Goal: Task Accomplishment & Management: Use online tool/utility

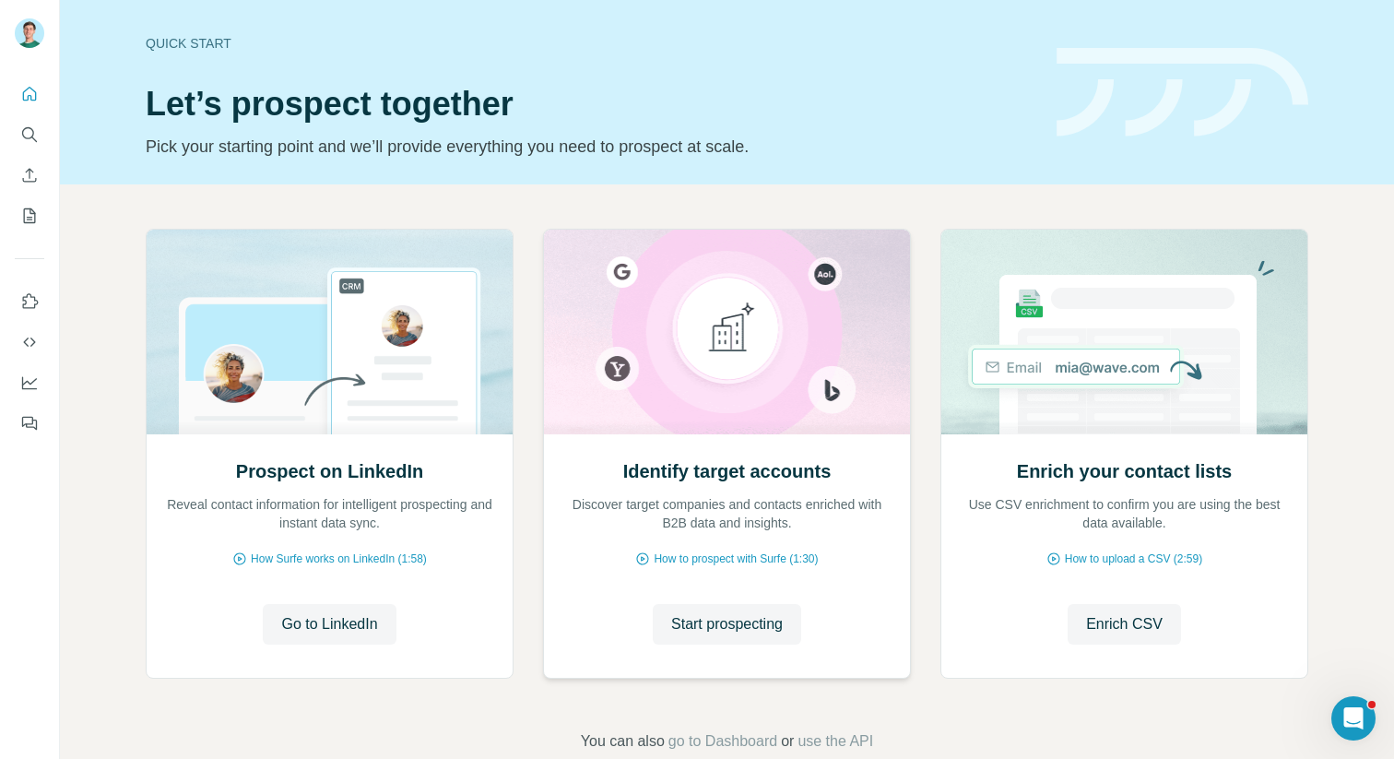
scroll to position [38, 0]
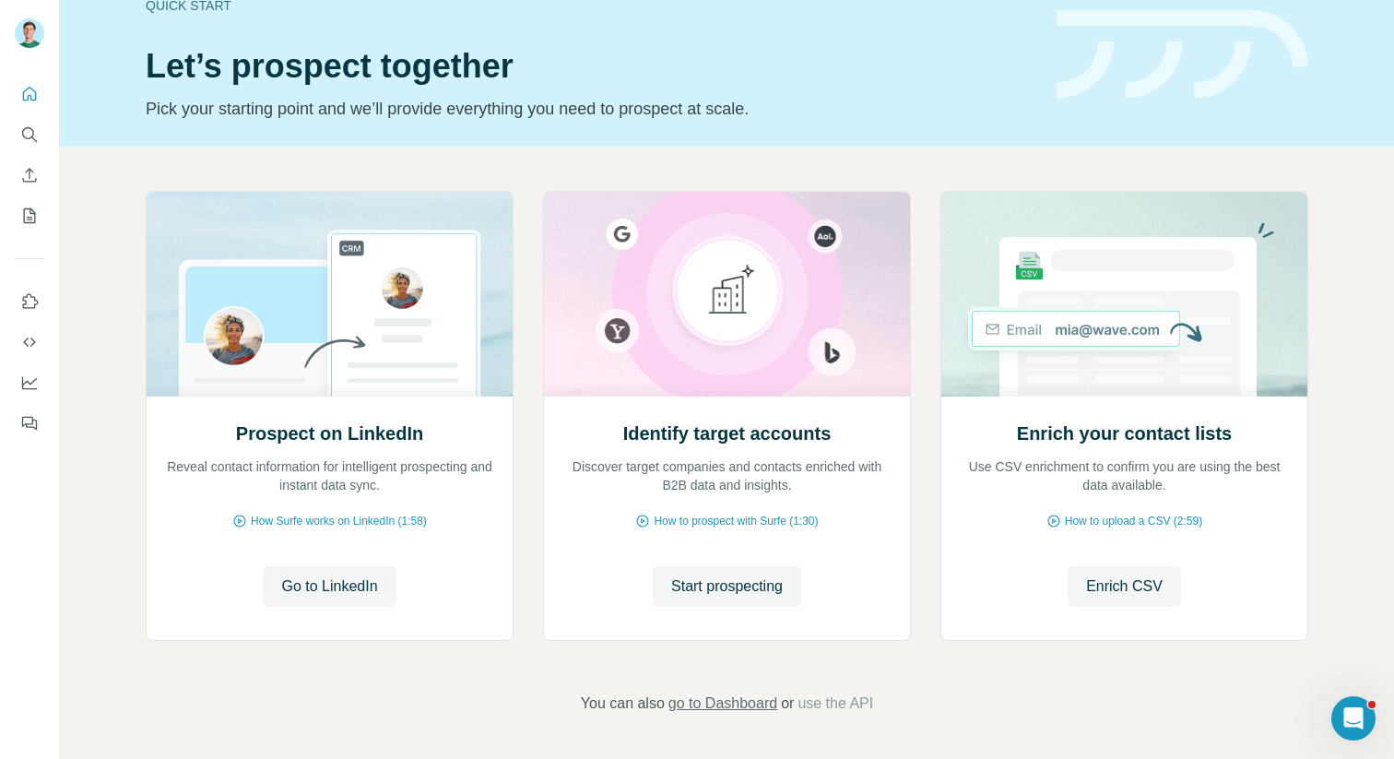
click at [707, 704] on span "go to Dashboard" at bounding box center [723, 703] width 109 height 22
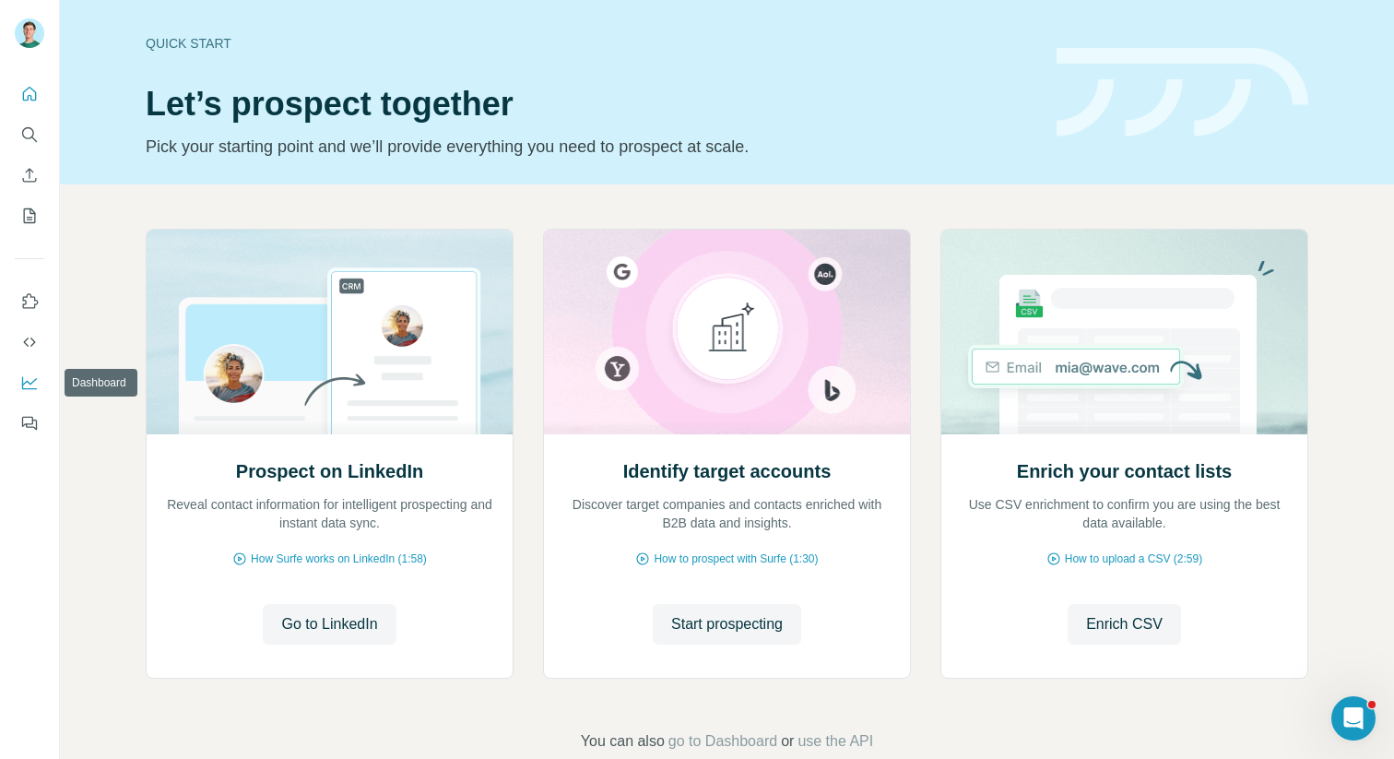
click at [22, 396] on button "Dashboard" at bounding box center [30, 382] width 30 height 33
click at [714, 651] on div "Identify target accounts Discover target companies and contacts enriched with B…" at bounding box center [727, 554] width 366 height 245
click at [711, 626] on span "Start prospecting" at bounding box center [727, 624] width 112 height 22
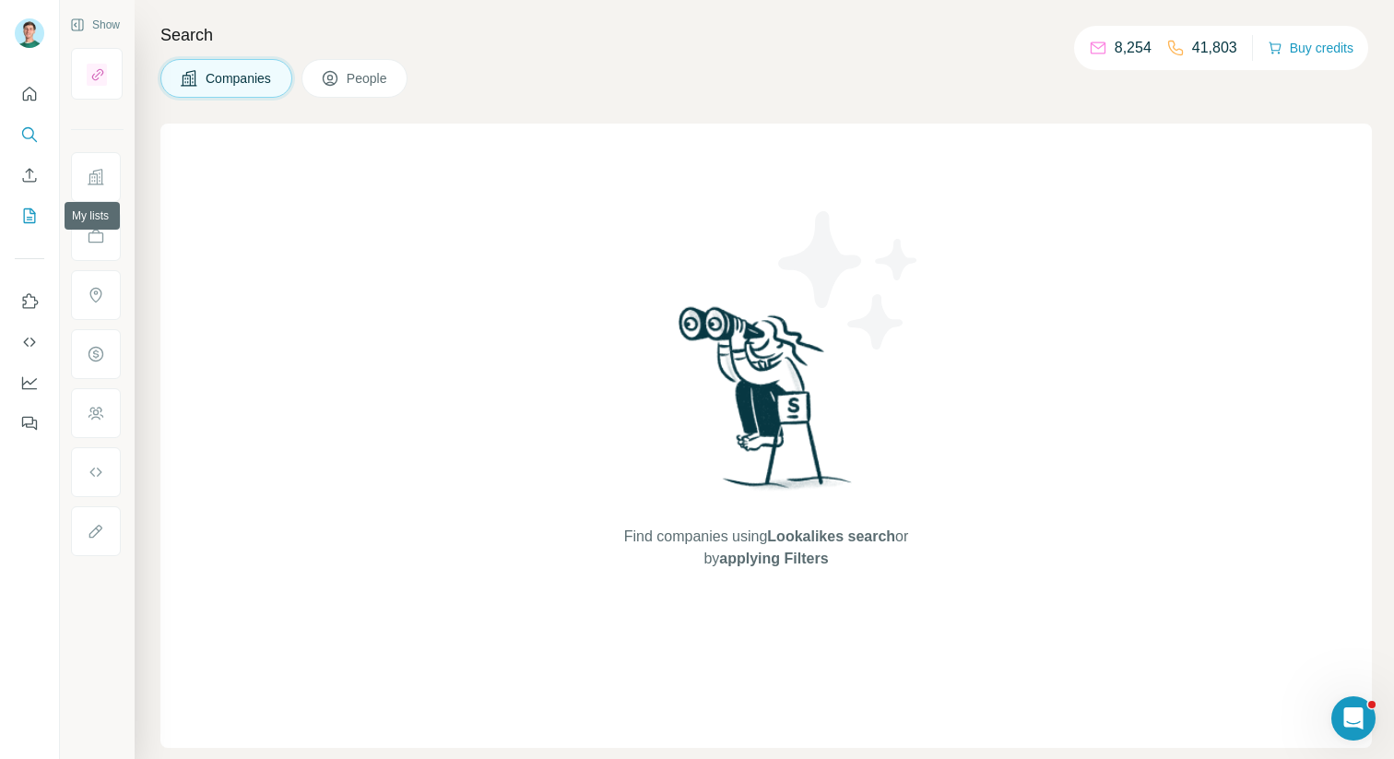
click at [27, 219] on icon "My lists" at bounding box center [31, 214] width 9 height 12
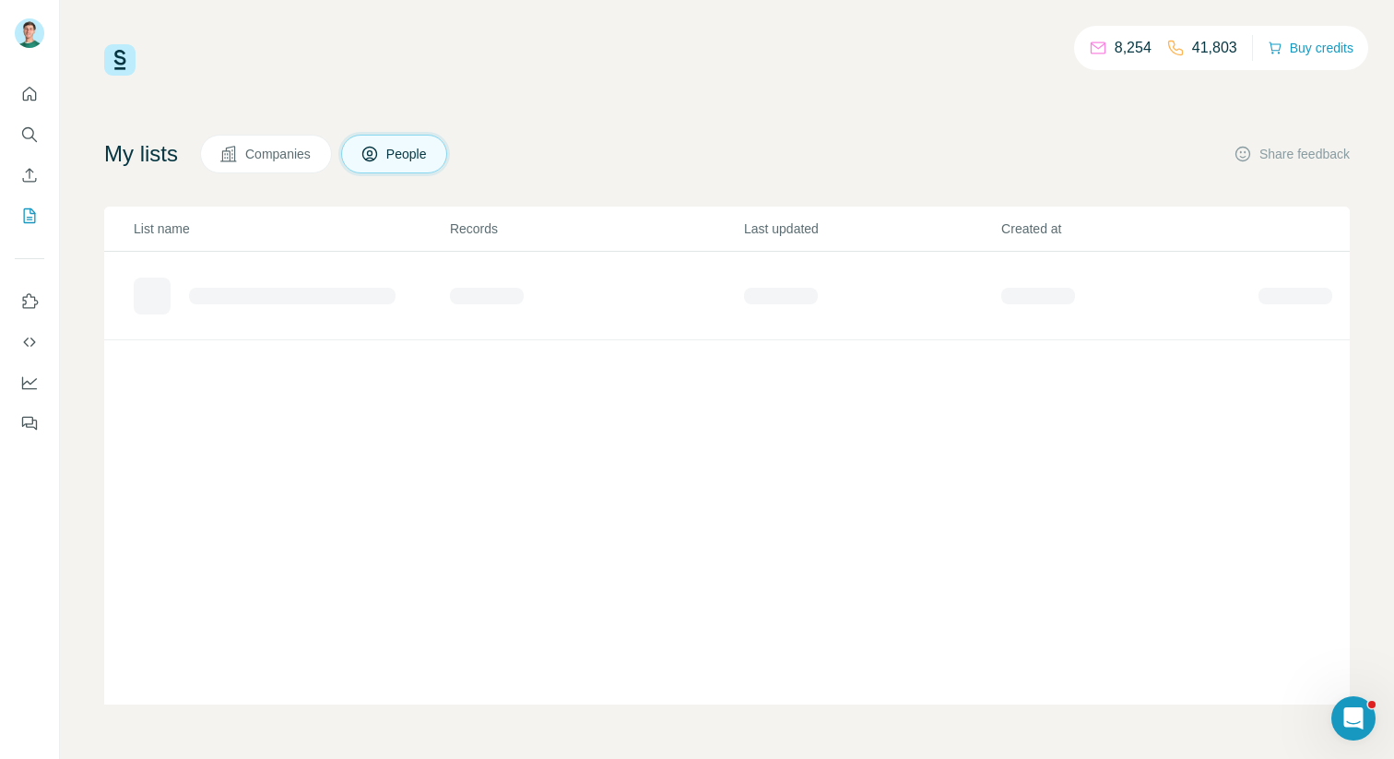
click at [290, 148] on span "Companies" at bounding box center [278, 154] width 67 height 18
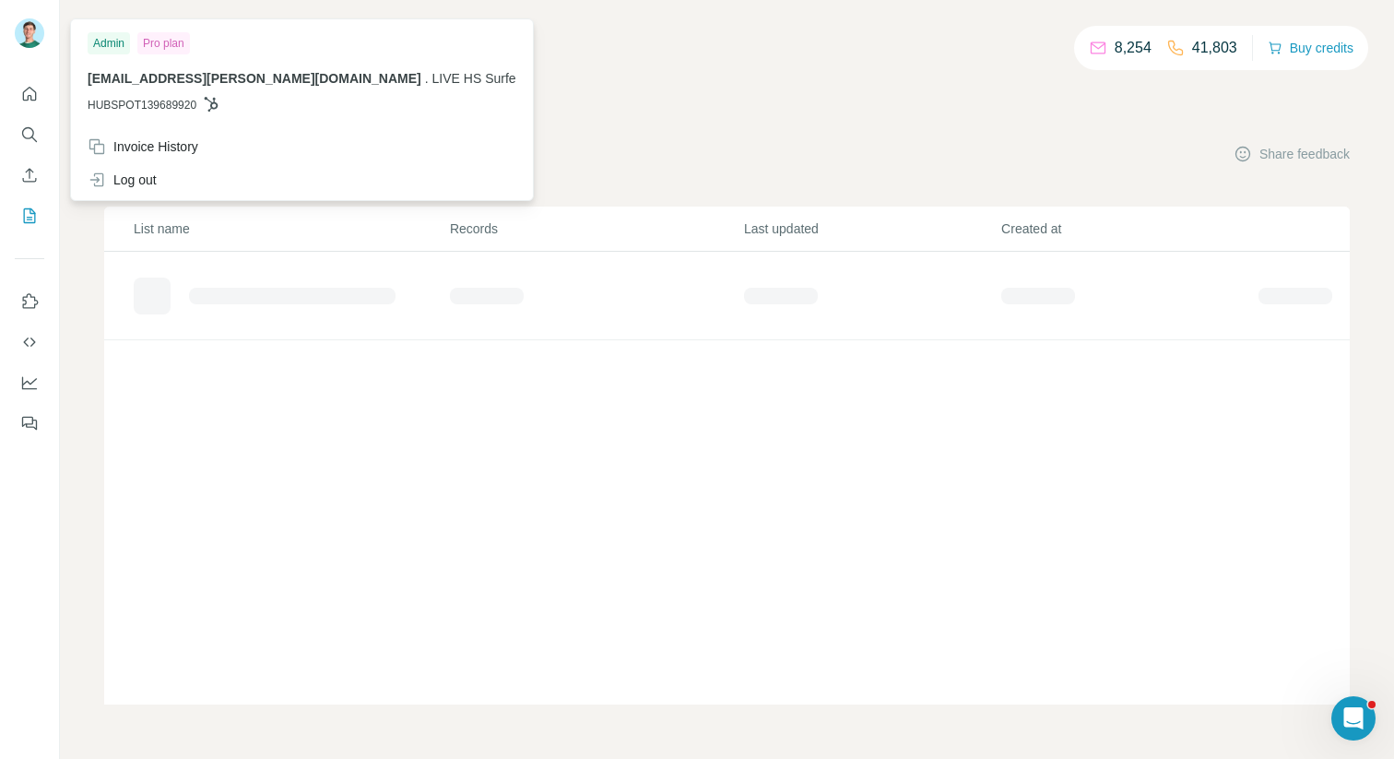
click at [36, 31] on img at bounding box center [30, 33] width 30 height 30
click at [491, 62] on div "8,254 41,803 Buy credits" at bounding box center [727, 59] width 1246 height 31
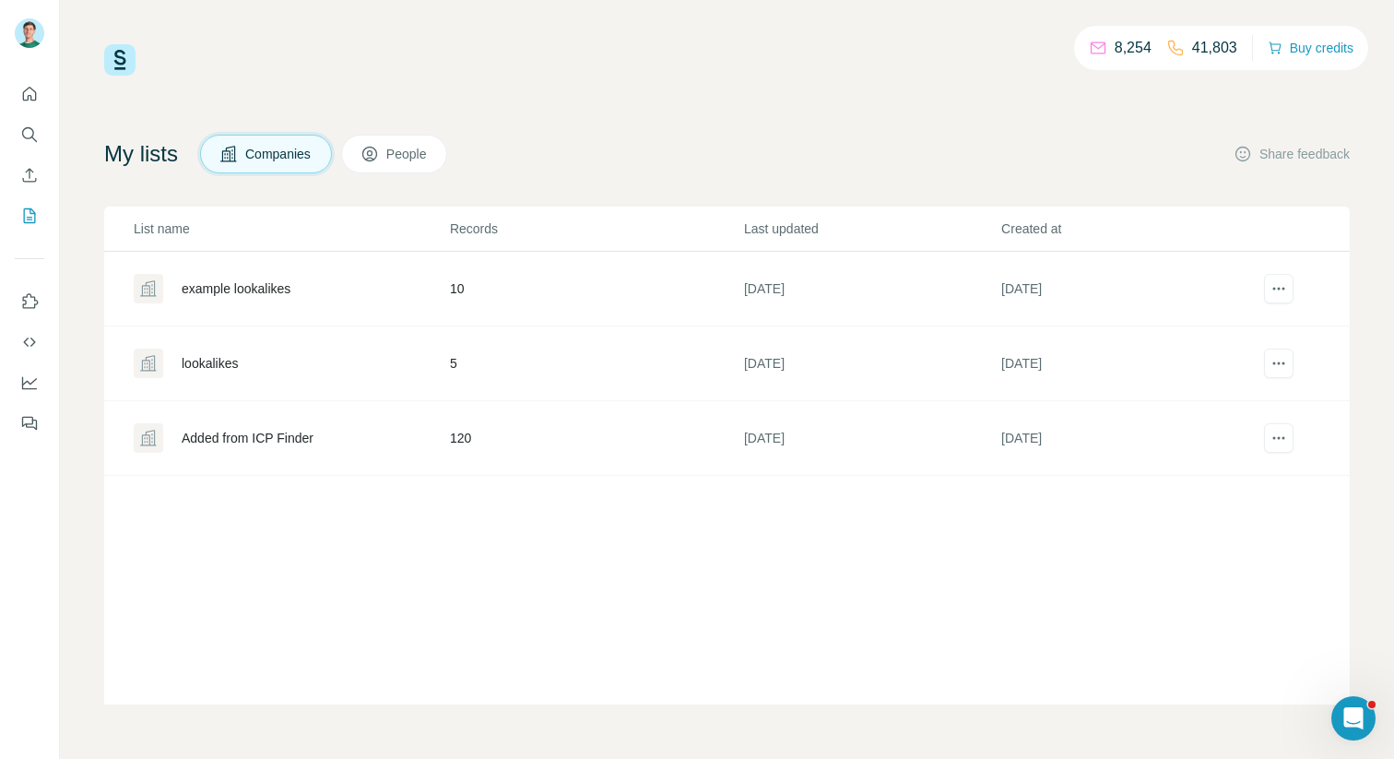
click at [405, 140] on button "People" at bounding box center [394, 154] width 107 height 39
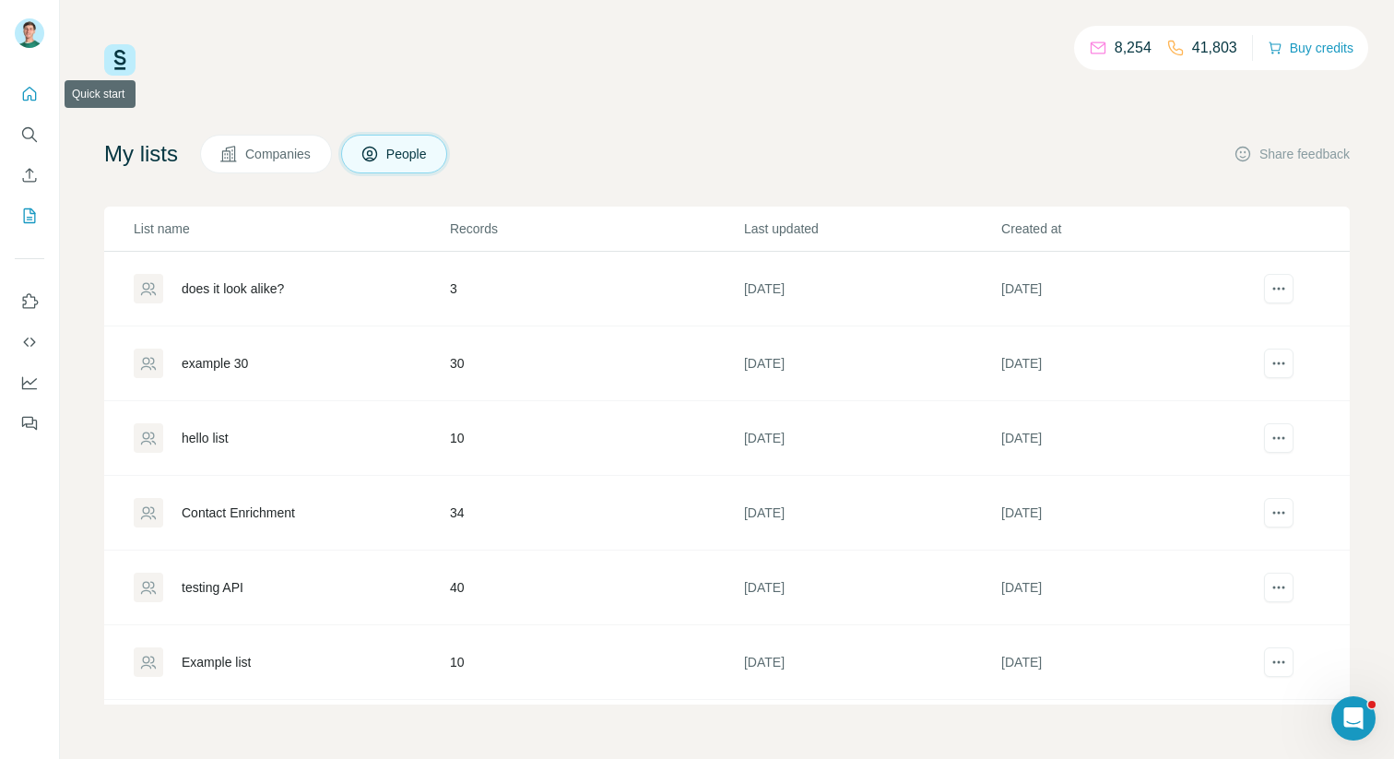
click at [26, 101] on icon "Quick start" at bounding box center [29, 94] width 18 height 18
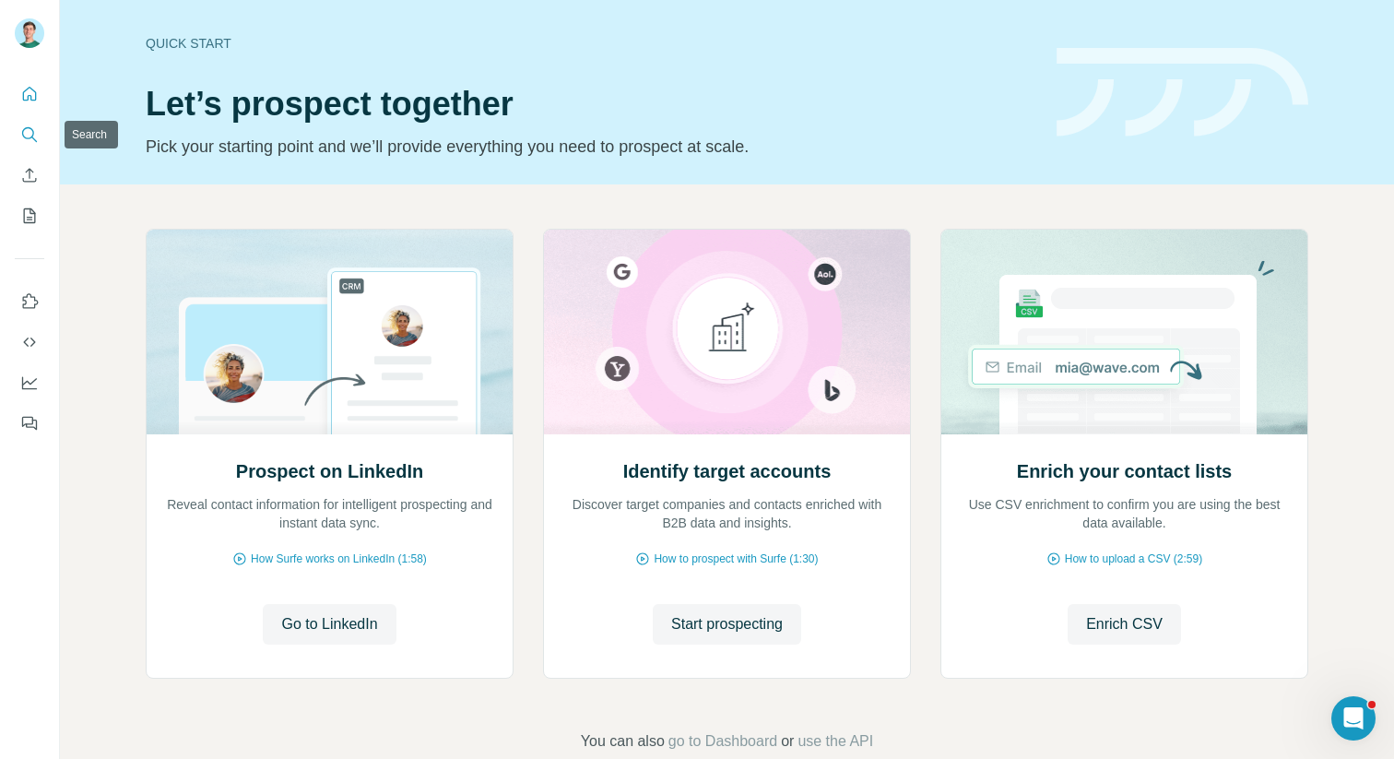
click at [38, 137] on icon "Search" at bounding box center [29, 134] width 18 height 18
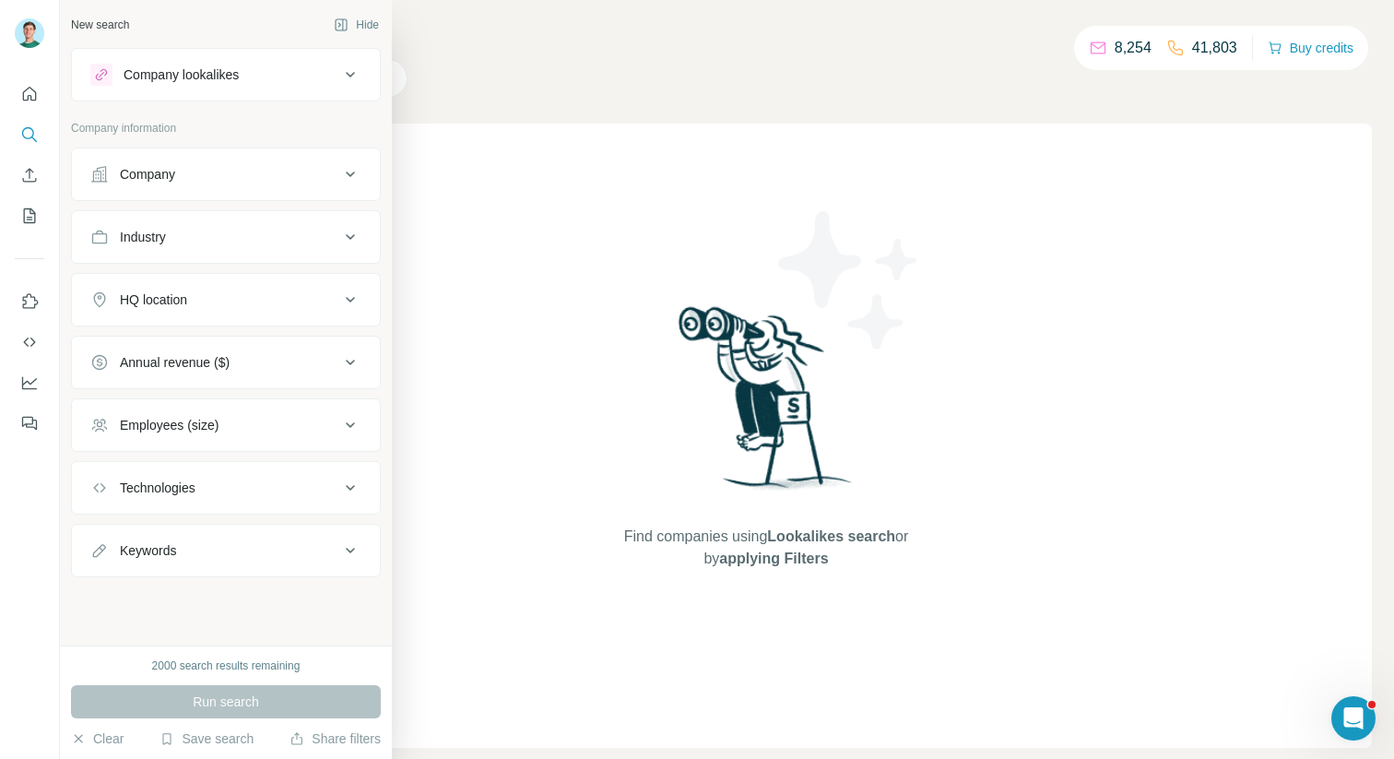
click at [157, 173] on div "Company" at bounding box center [147, 174] width 55 height 18
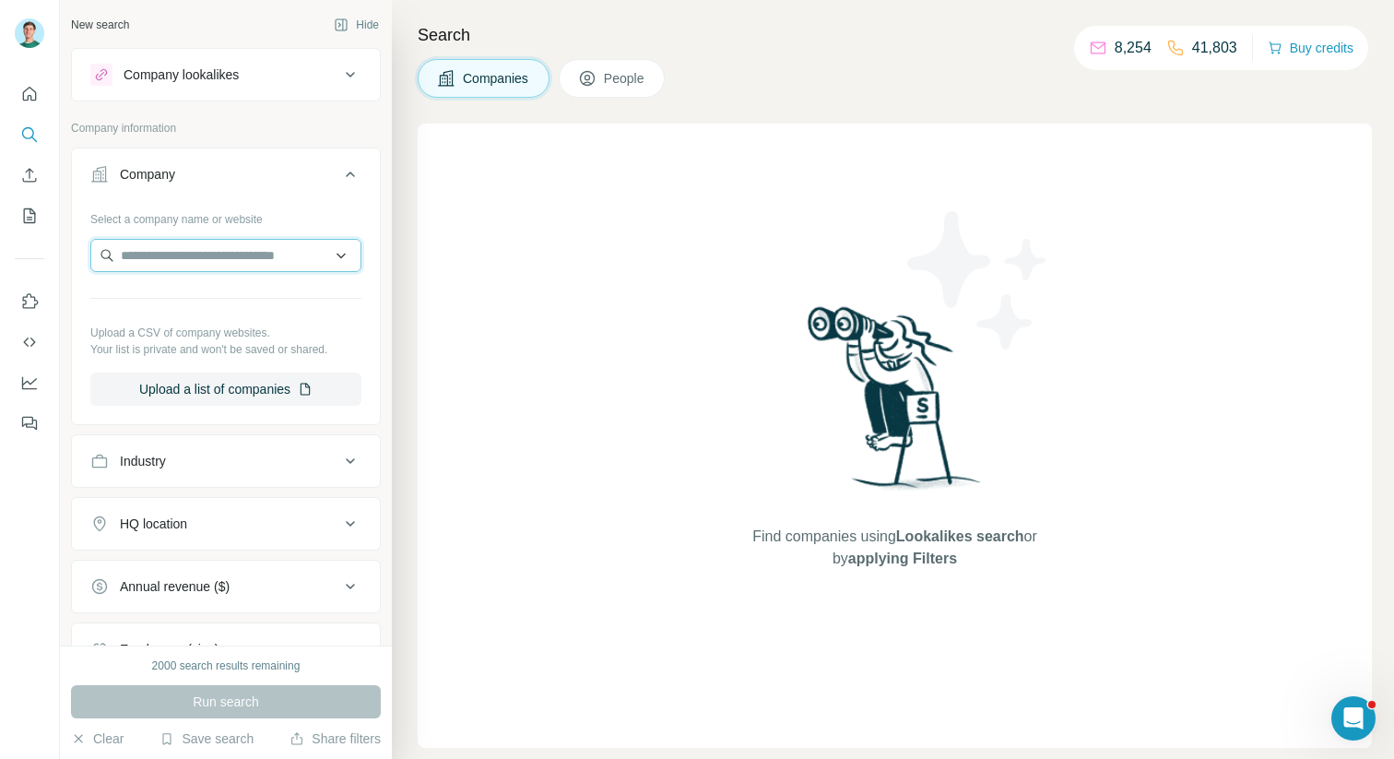
click at [185, 253] on input "text" at bounding box center [225, 255] width 271 height 33
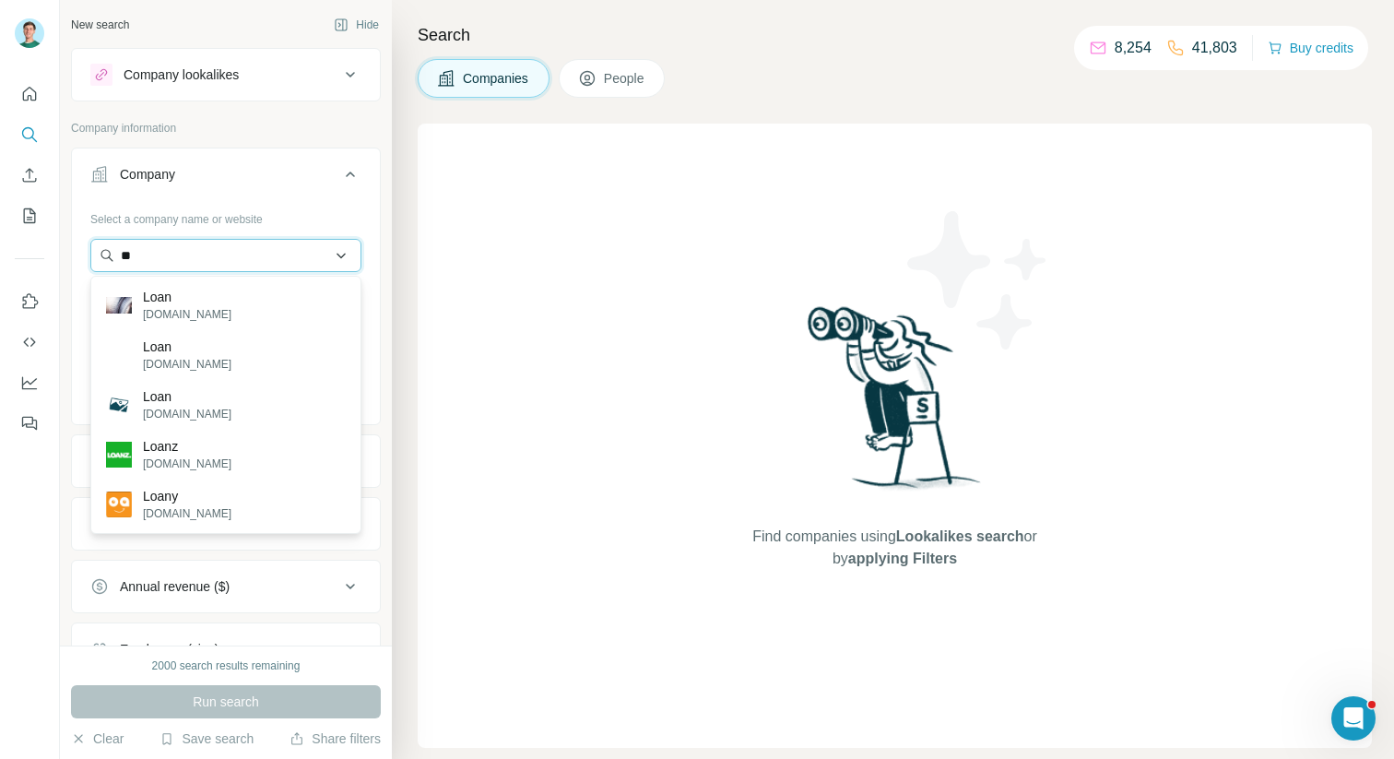
type input "*"
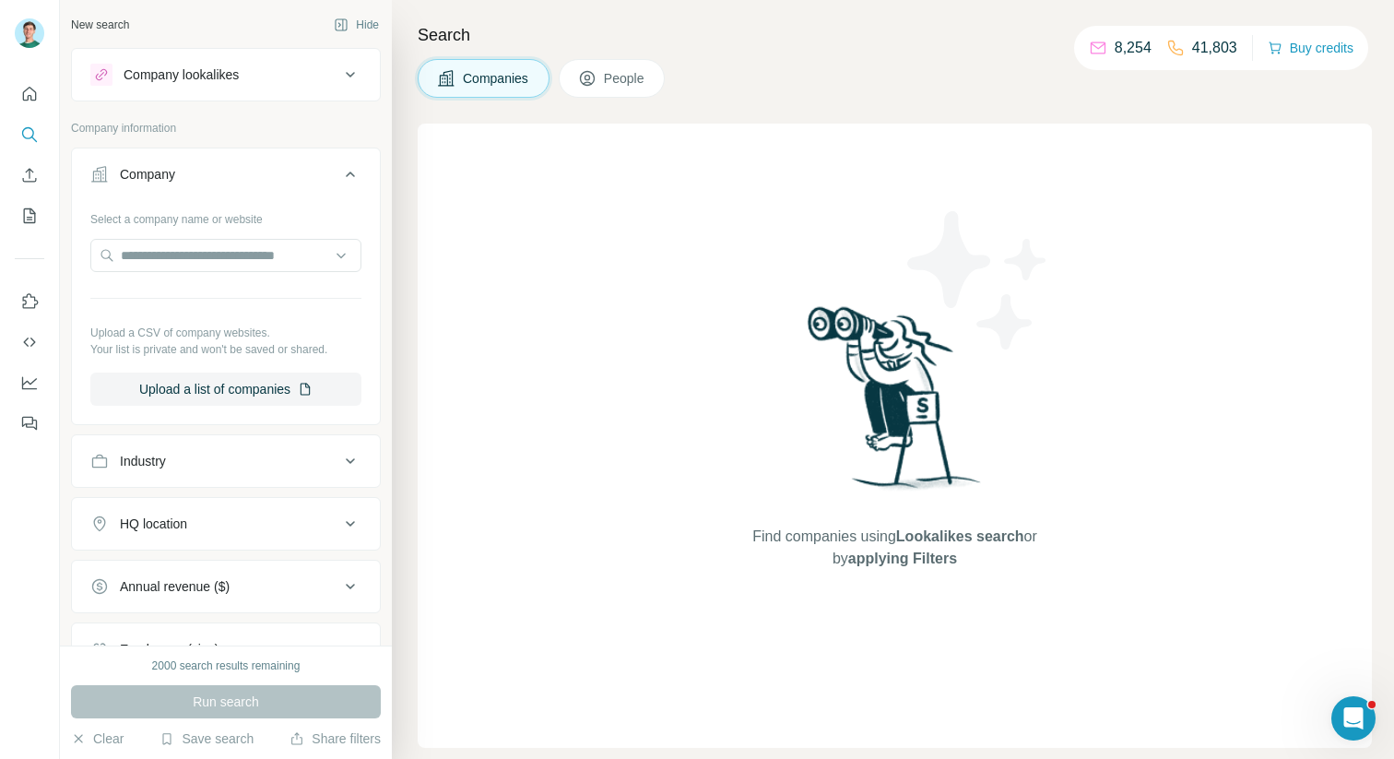
click at [249, 459] on div "Industry" at bounding box center [214, 461] width 249 height 18
click at [210, 506] on input at bounding box center [216, 507] width 228 height 20
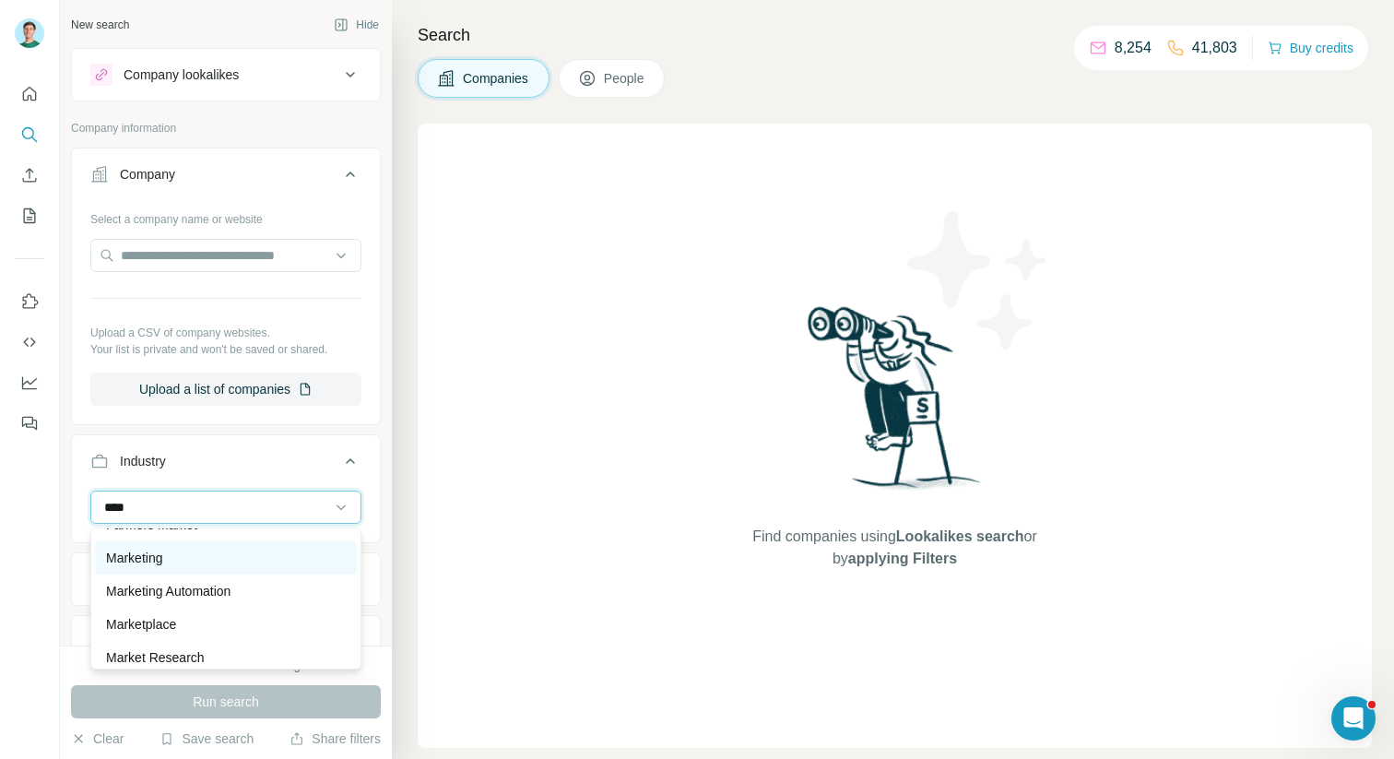
type input "****"
click at [200, 552] on div "Marketing" at bounding box center [226, 558] width 240 height 18
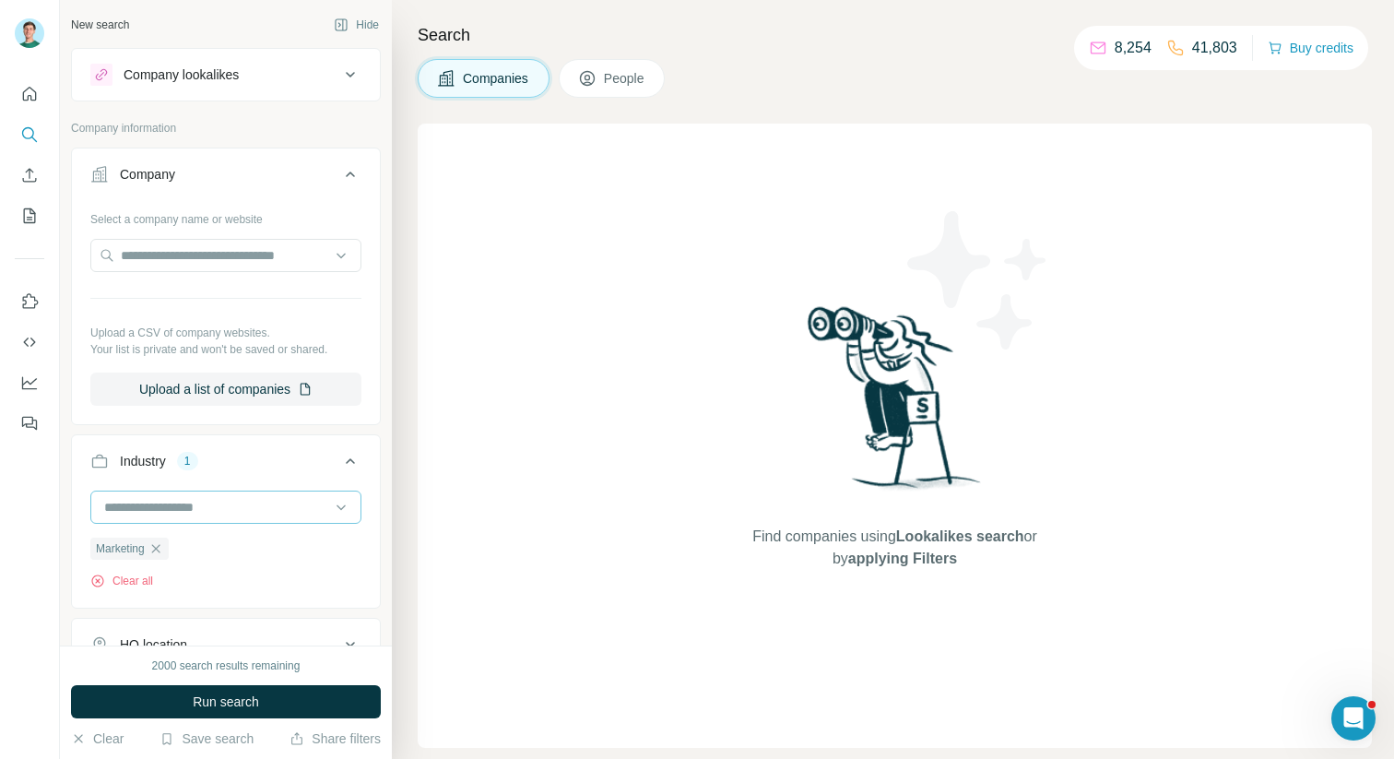
click at [209, 509] on input at bounding box center [216, 507] width 228 height 20
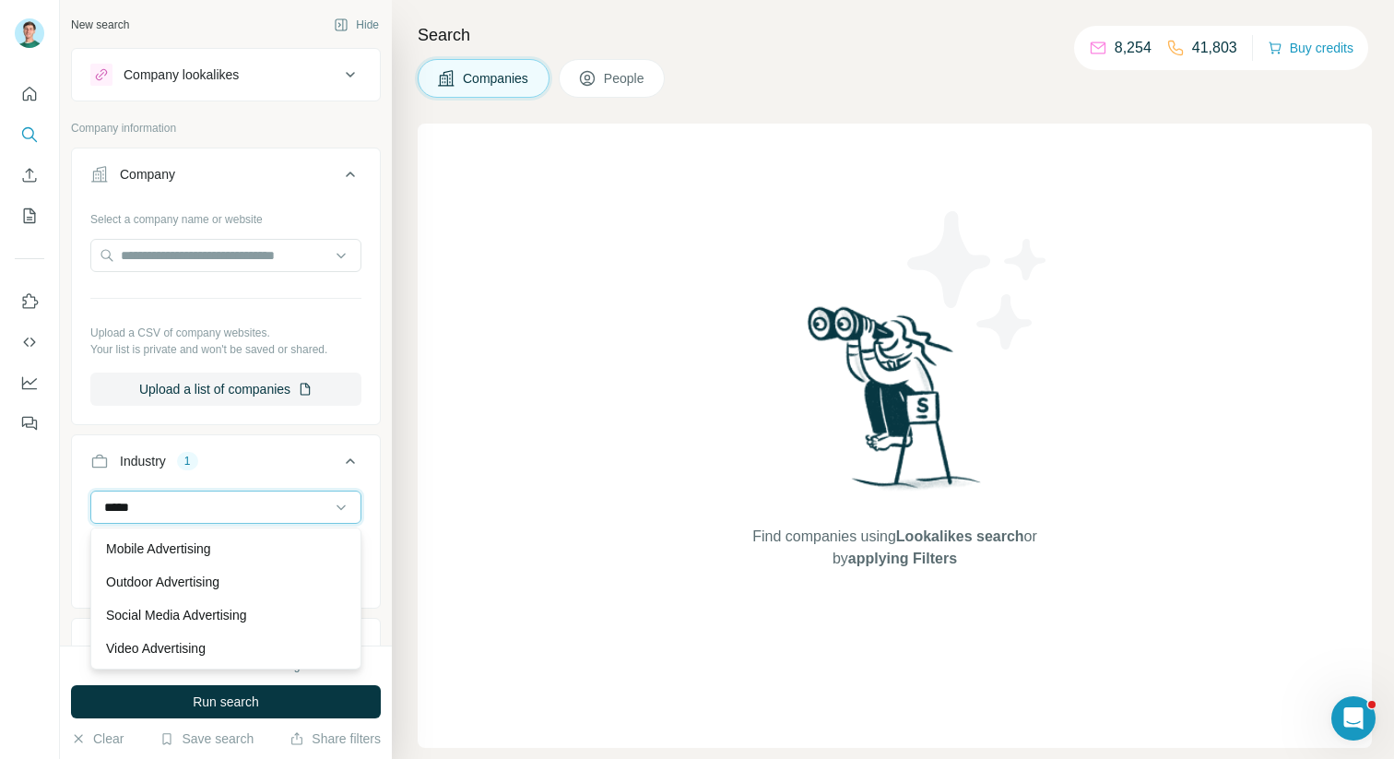
scroll to position [66, 0]
type input "*****"
click at [201, 556] on p "Mobile Advertising" at bounding box center [158, 548] width 105 height 18
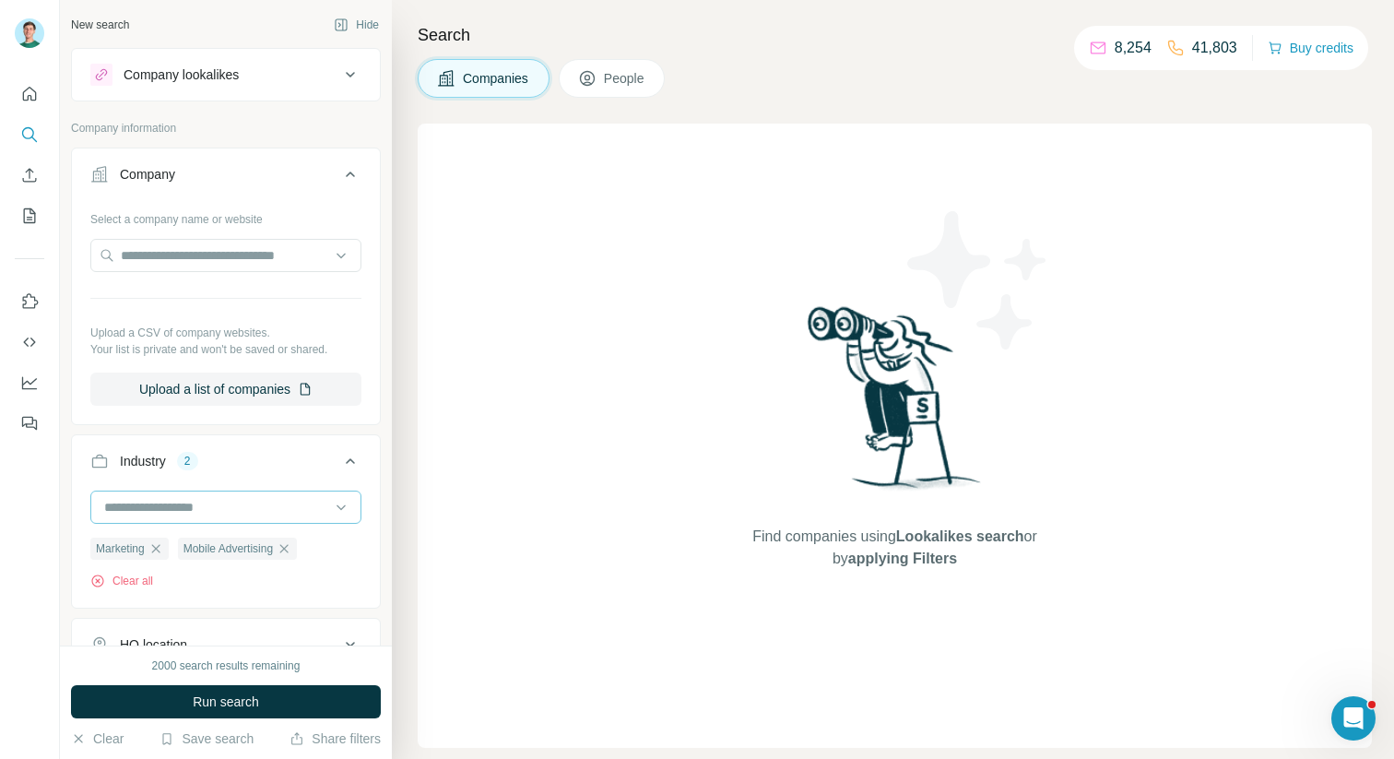
click at [201, 516] on input at bounding box center [216, 507] width 228 height 20
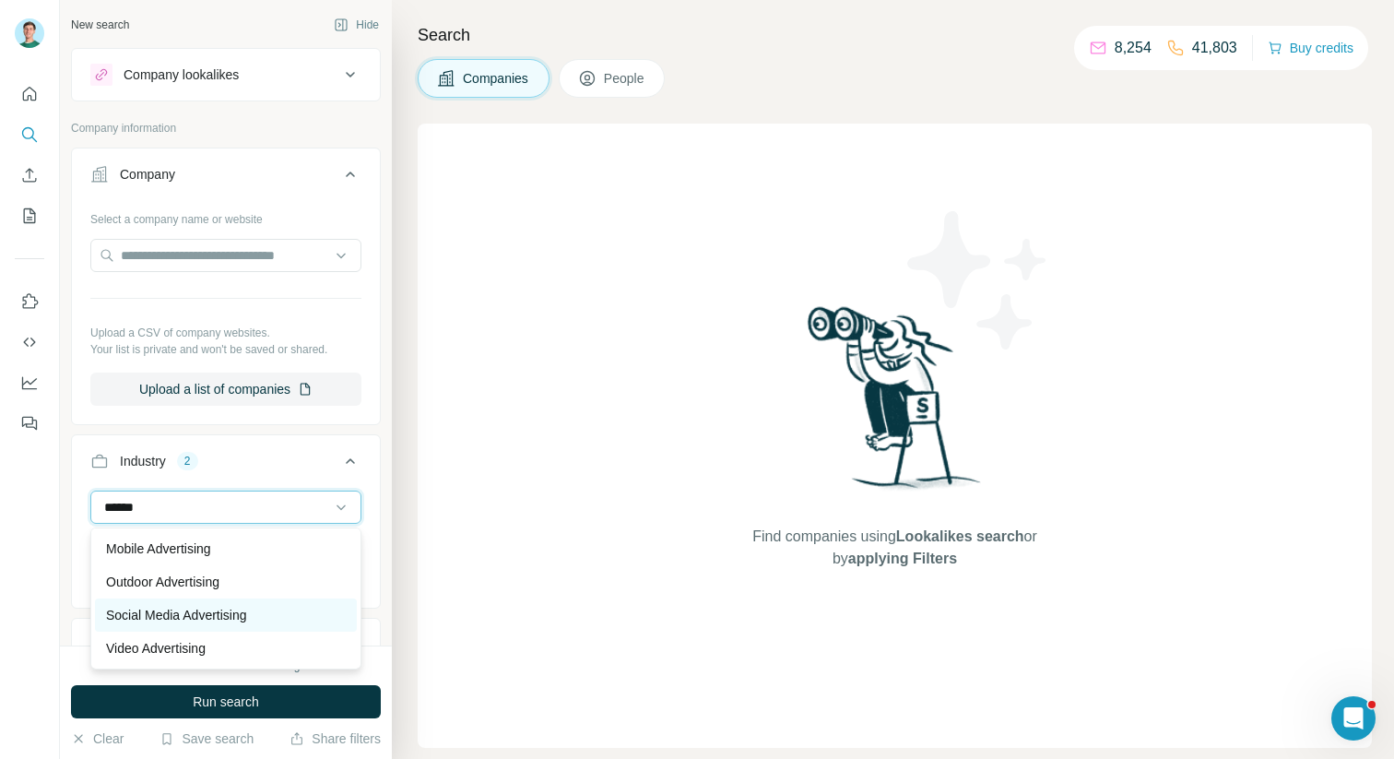
type input "******"
click at [198, 607] on p "Social Media Advertising" at bounding box center [176, 615] width 141 height 18
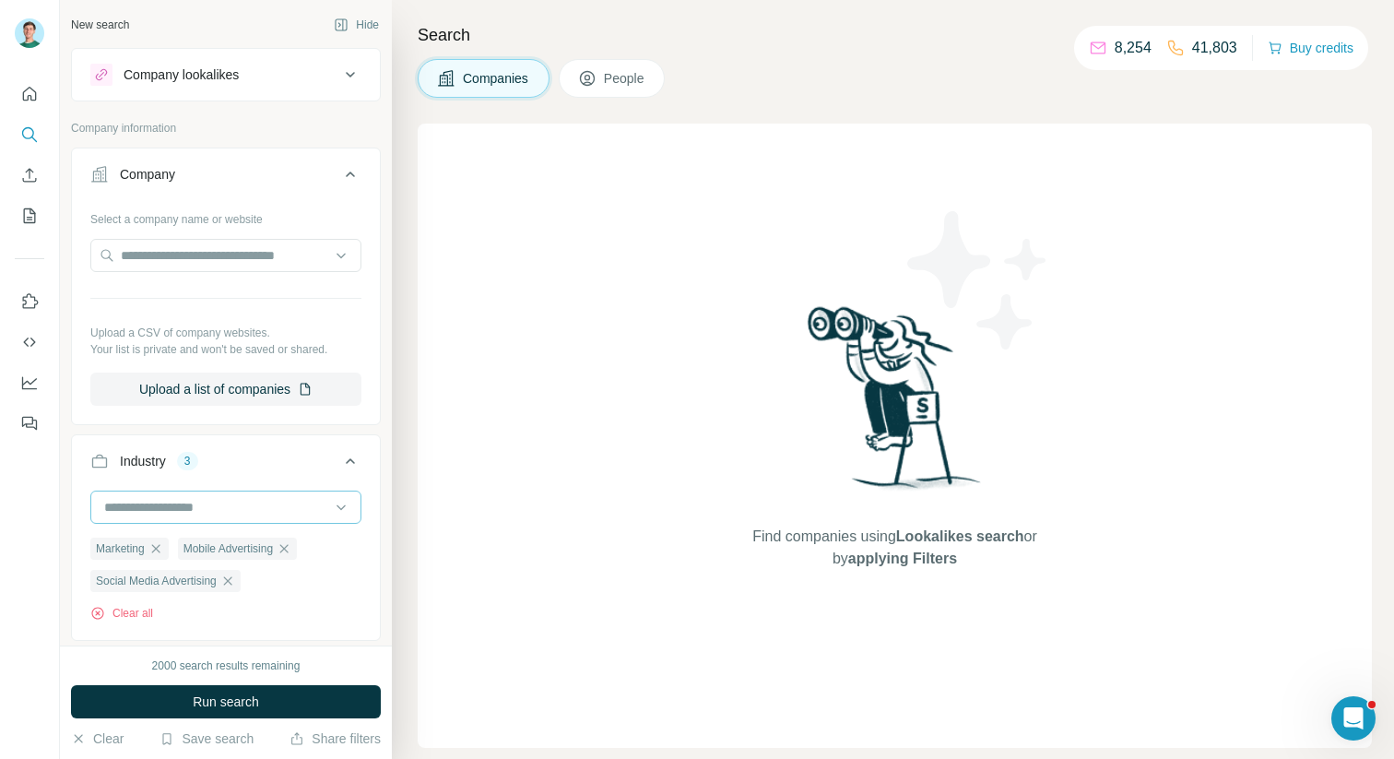
click at [214, 509] on input at bounding box center [216, 507] width 228 height 20
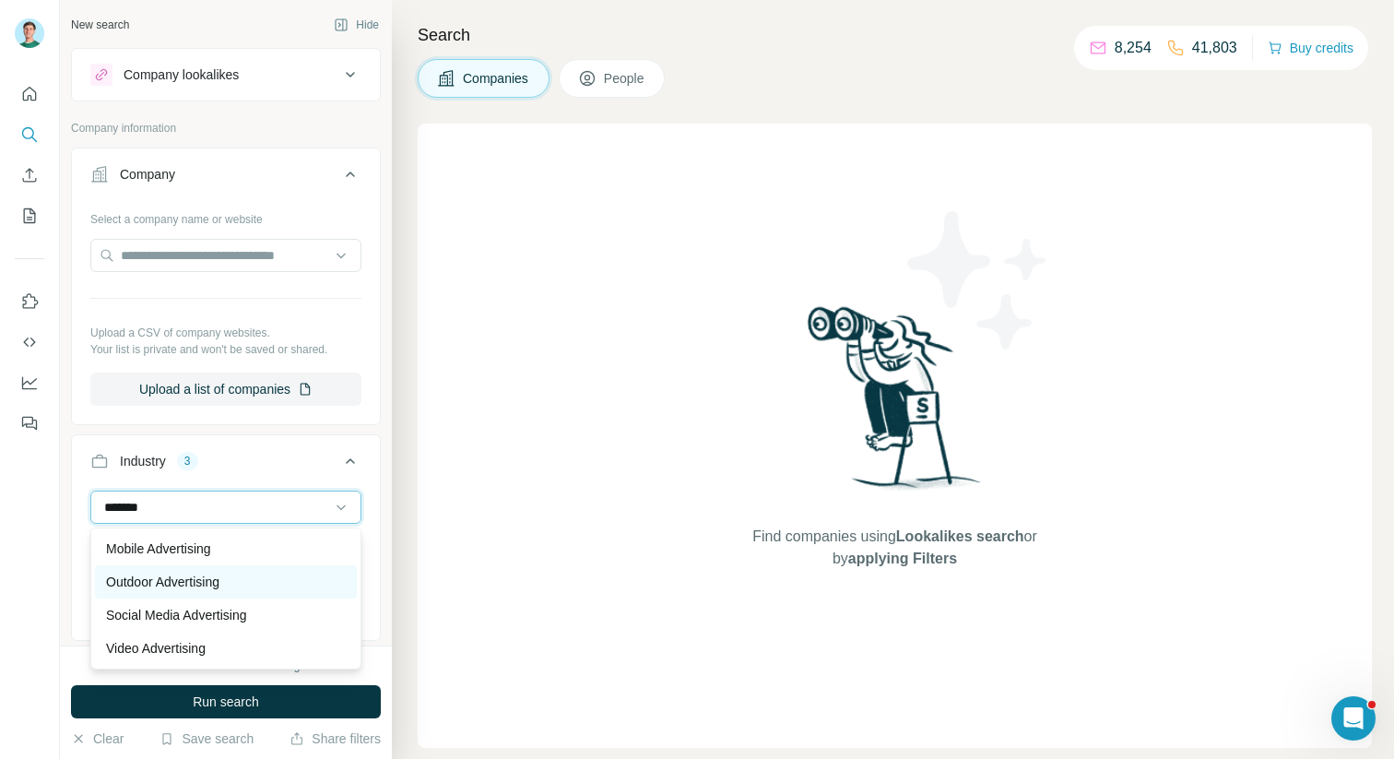
type input "*******"
click at [230, 574] on div "Outdoor Advertising" at bounding box center [226, 582] width 240 height 18
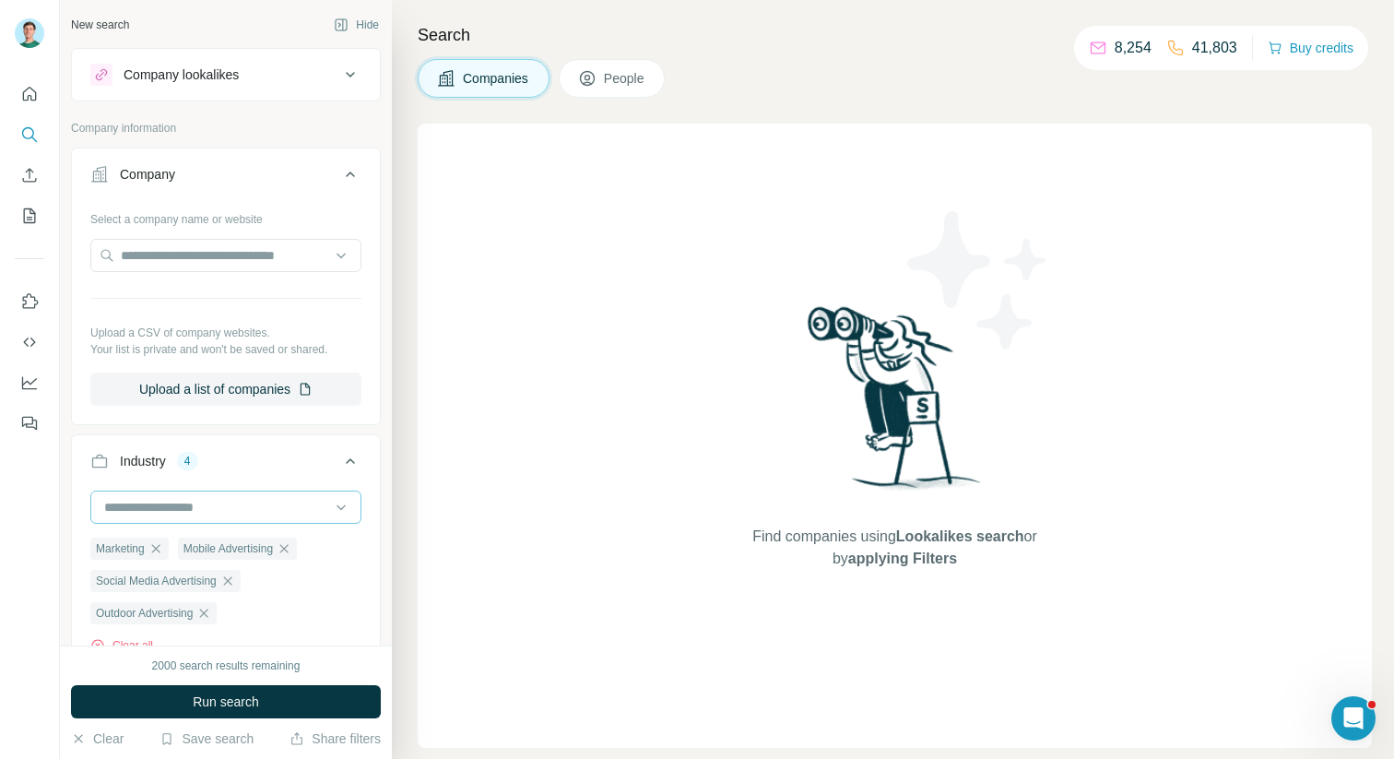
click at [211, 511] on input at bounding box center [216, 507] width 228 height 20
type input "*"
click at [344, 456] on icon at bounding box center [350, 461] width 22 height 22
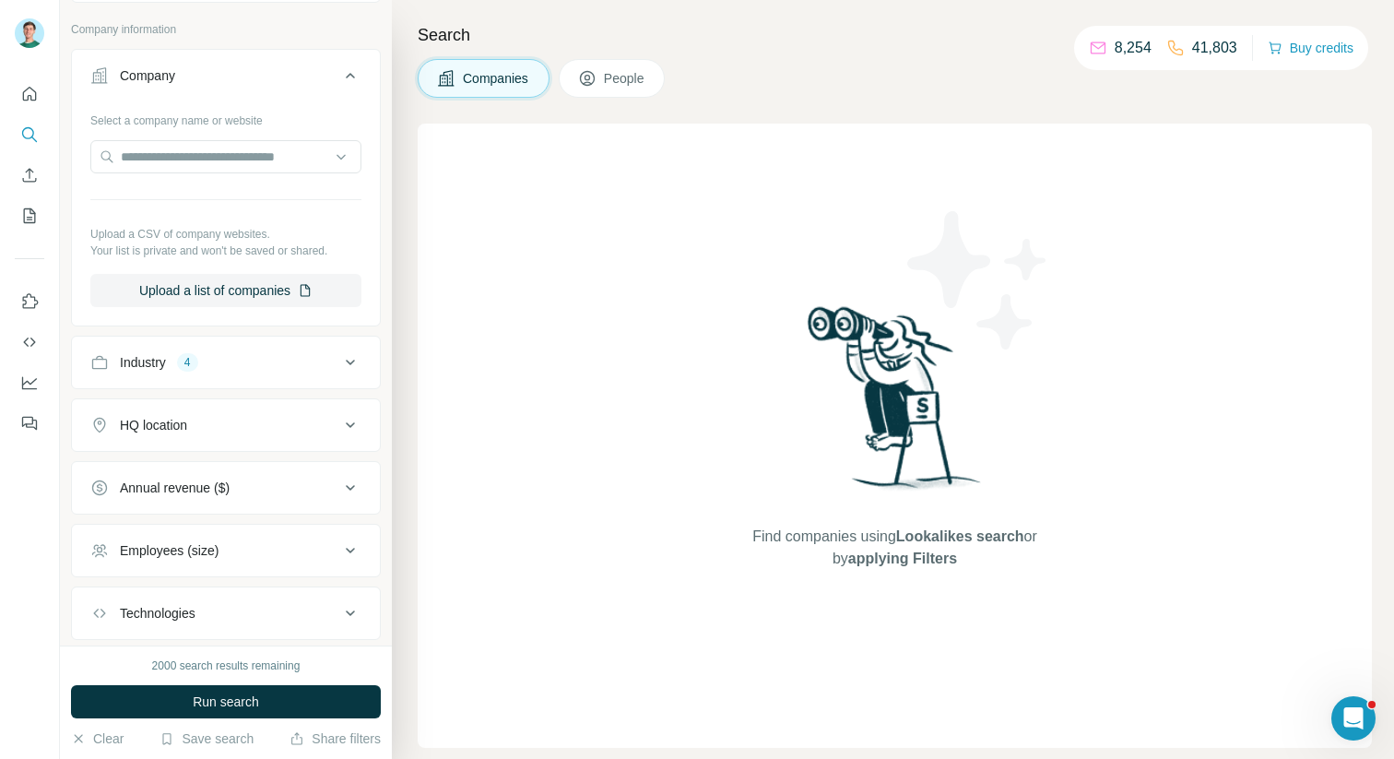
scroll to position [93, 0]
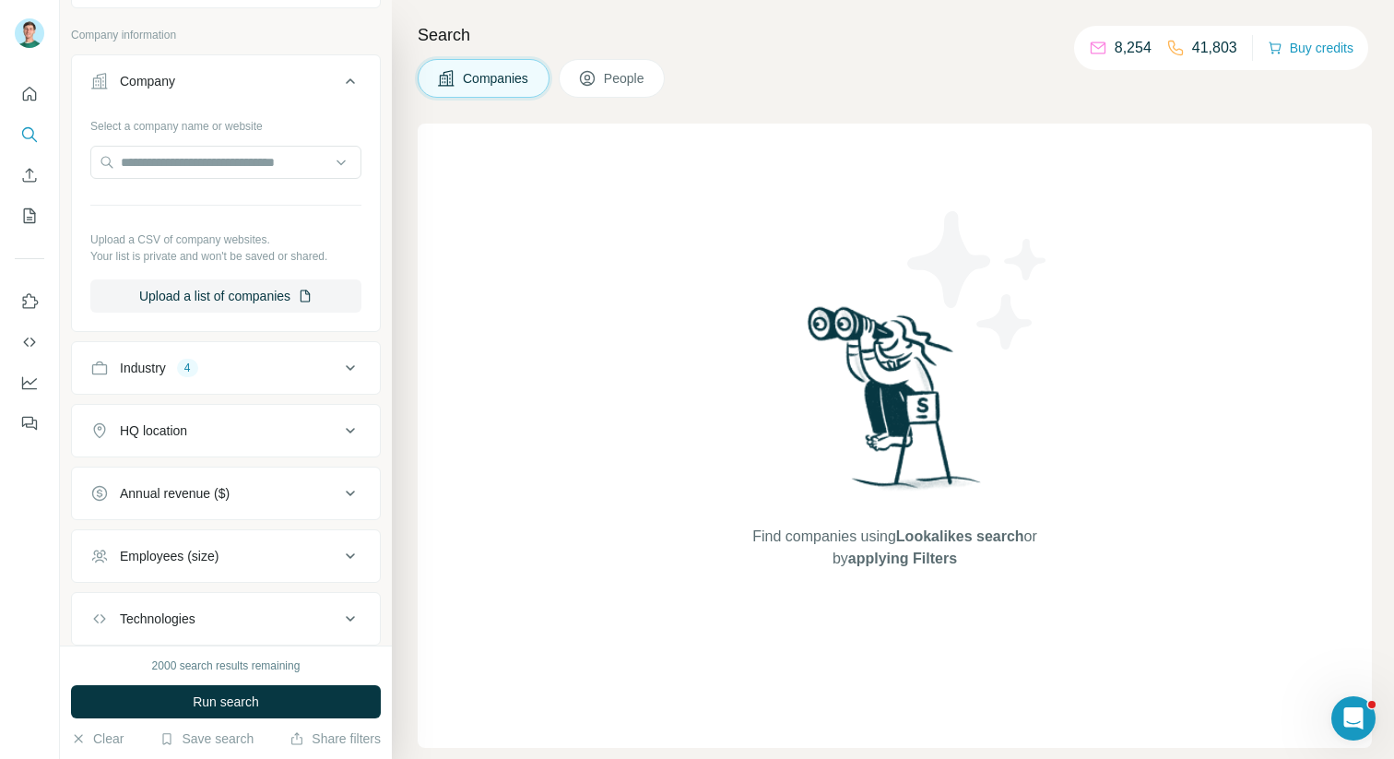
click at [350, 545] on icon at bounding box center [350, 556] width 22 height 22
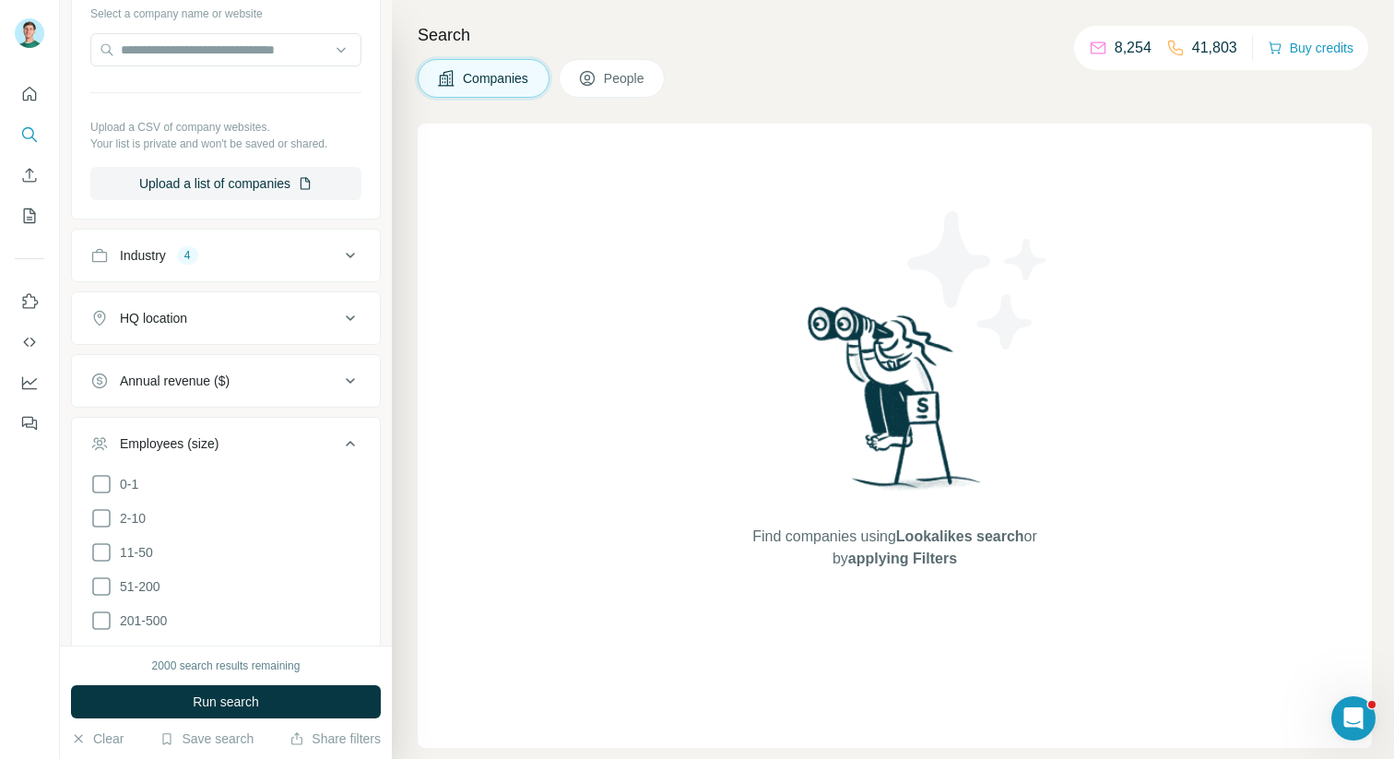
scroll to position [207, 0]
click at [114, 564] on ul "0-1 2-10 11-50 51-200 201-500 501-1K 1K-5K 5K-10K 10K-50K 50K-100K 100K-500K 50…" at bounding box center [225, 671] width 271 height 398
click at [111, 552] on icon at bounding box center [101, 551] width 22 height 22
click at [325, 451] on div "Employees (size) 2" at bounding box center [214, 442] width 249 height 18
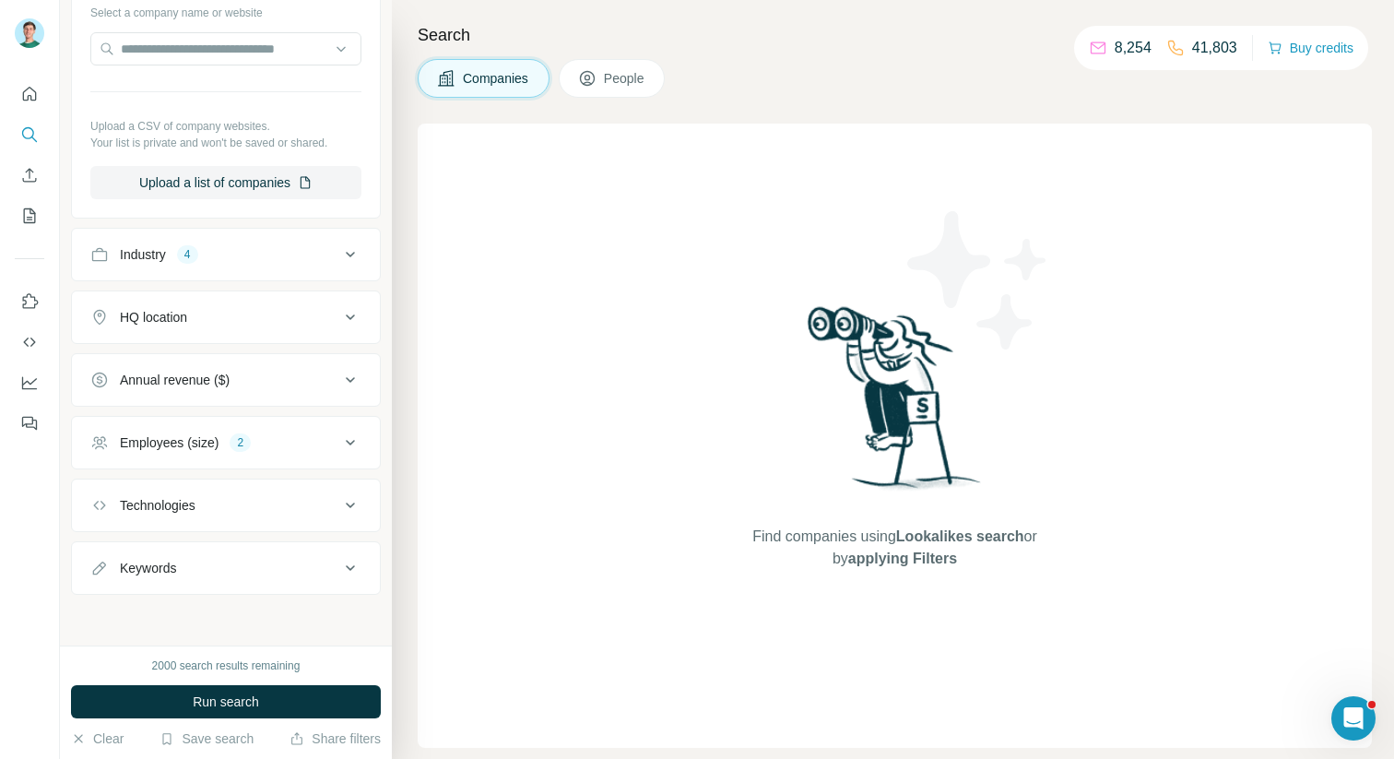
click at [301, 326] on button "HQ location" at bounding box center [226, 317] width 308 height 44
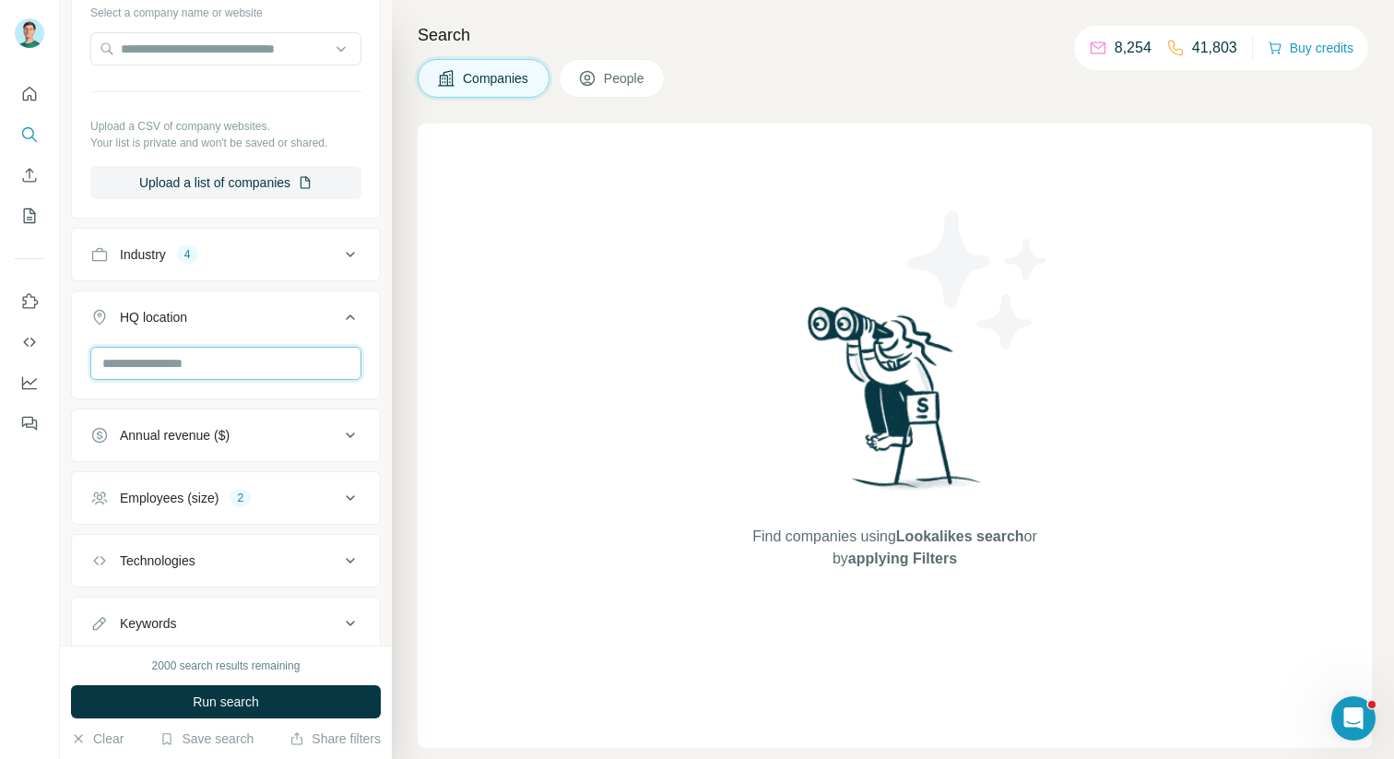
click at [268, 353] on input "text" at bounding box center [225, 363] width 271 height 33
type input "****"
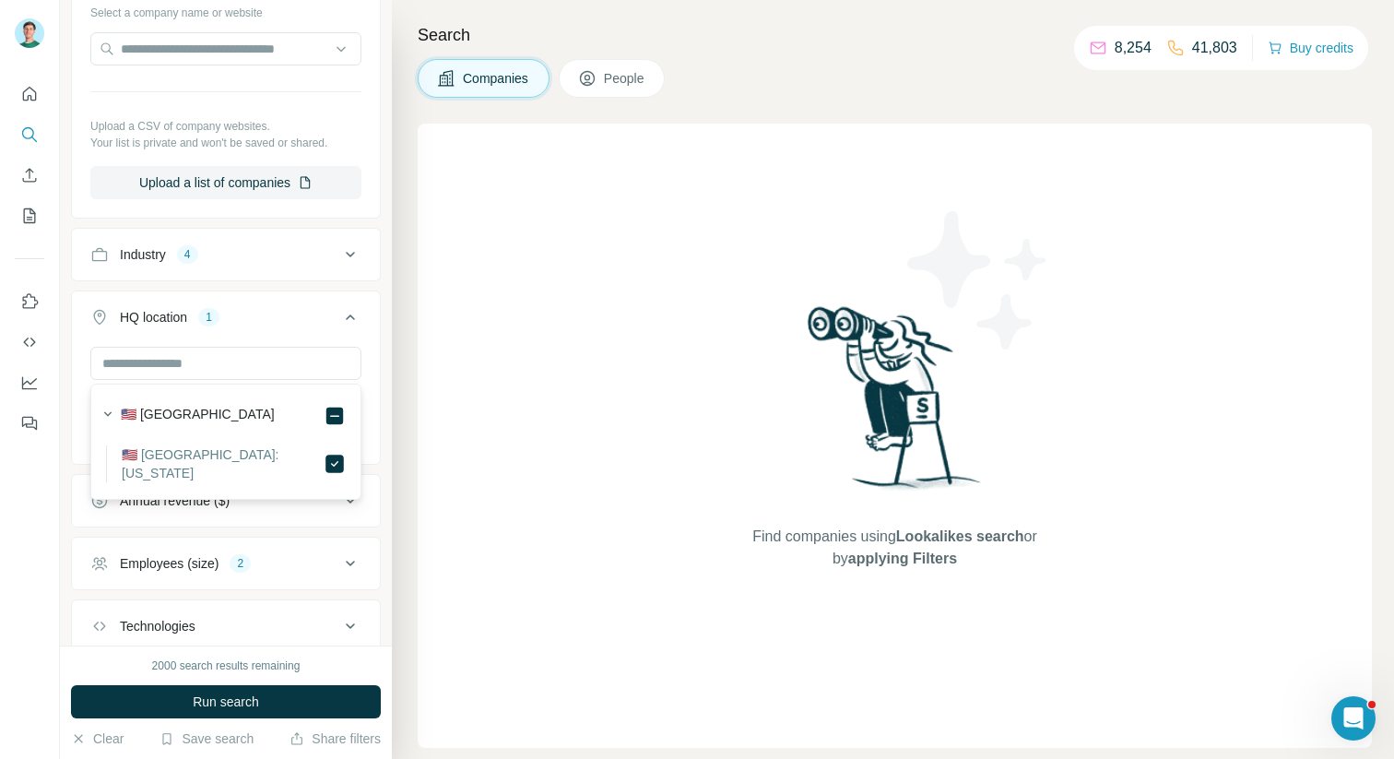
click at [408, 371] on div "Search Companies People Find companies using Lookalikes search or by applying F…" at bounding box center [893, 379] width 1002 height 759
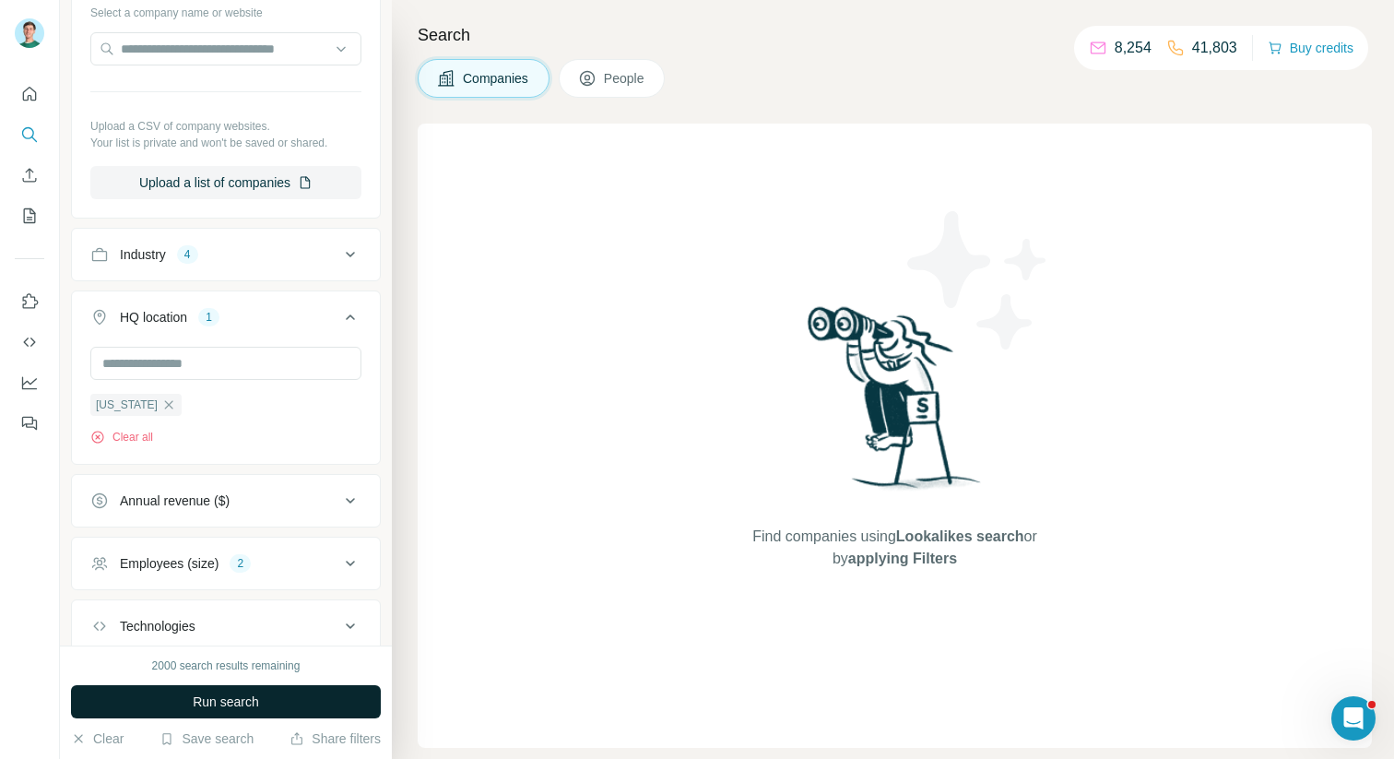
click at [219, 690] on button "Run search" at bounding box center [226, 701] width 310 height 33
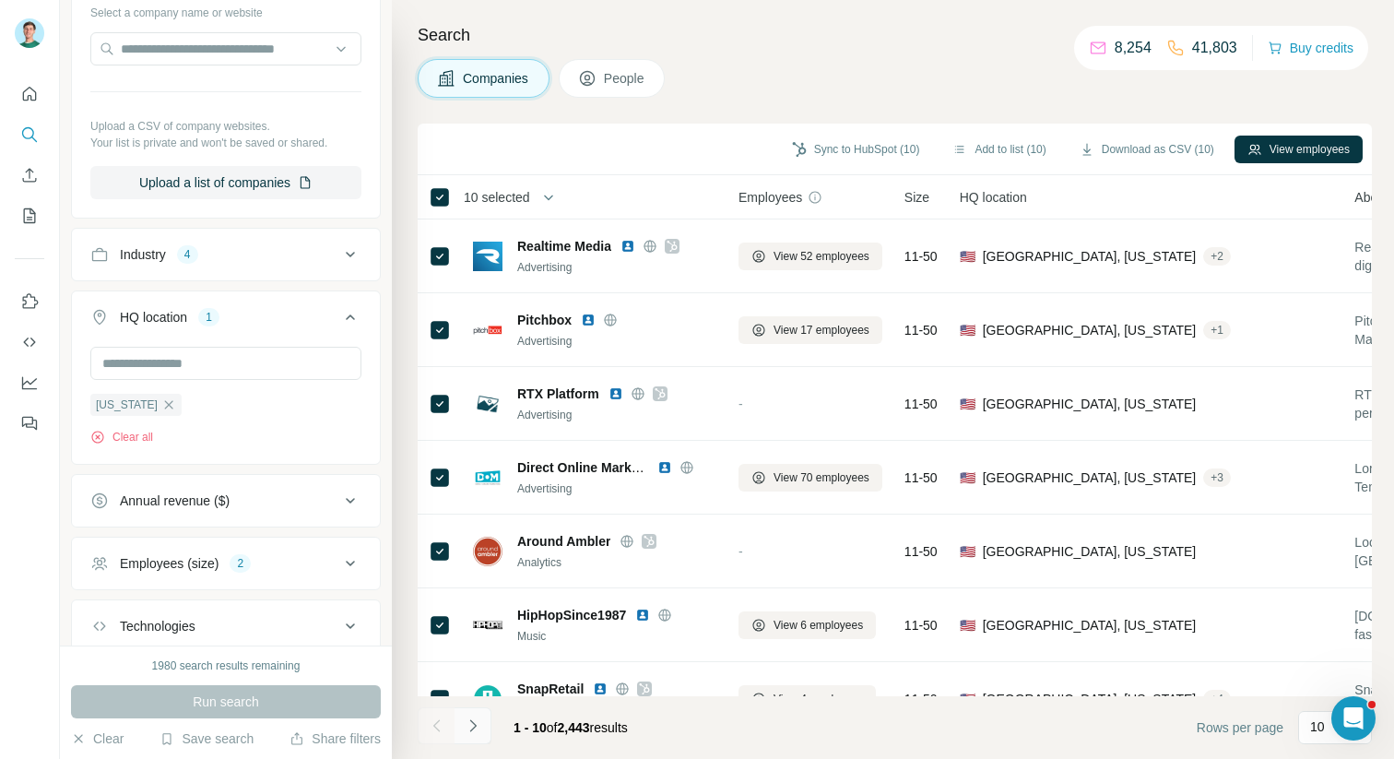
click at [478, 732] on icon "Navigate to next page" at bounding box center [473, 725] width 18 height 18
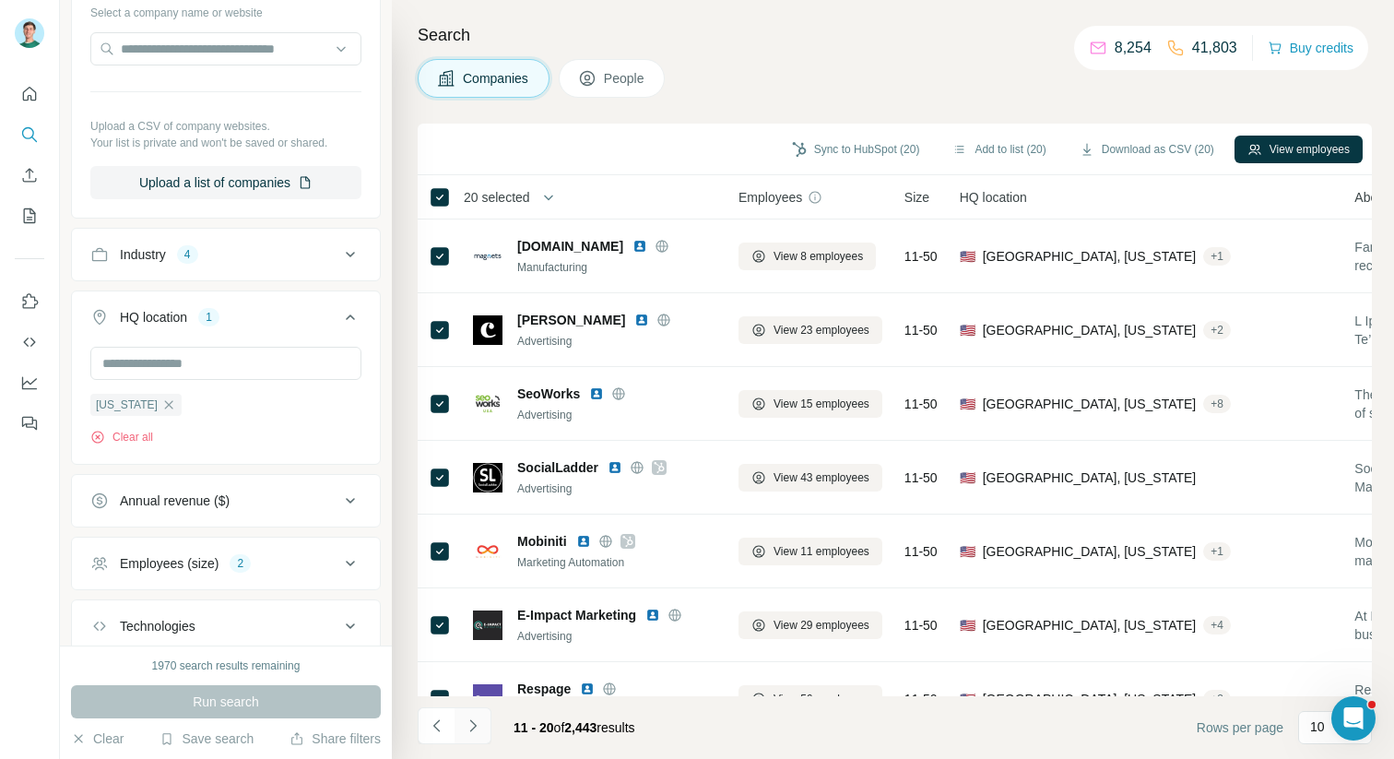
click at [479, 720] on icon "Navigate to next page" at bounding box center [473, 725] width 18 height 18
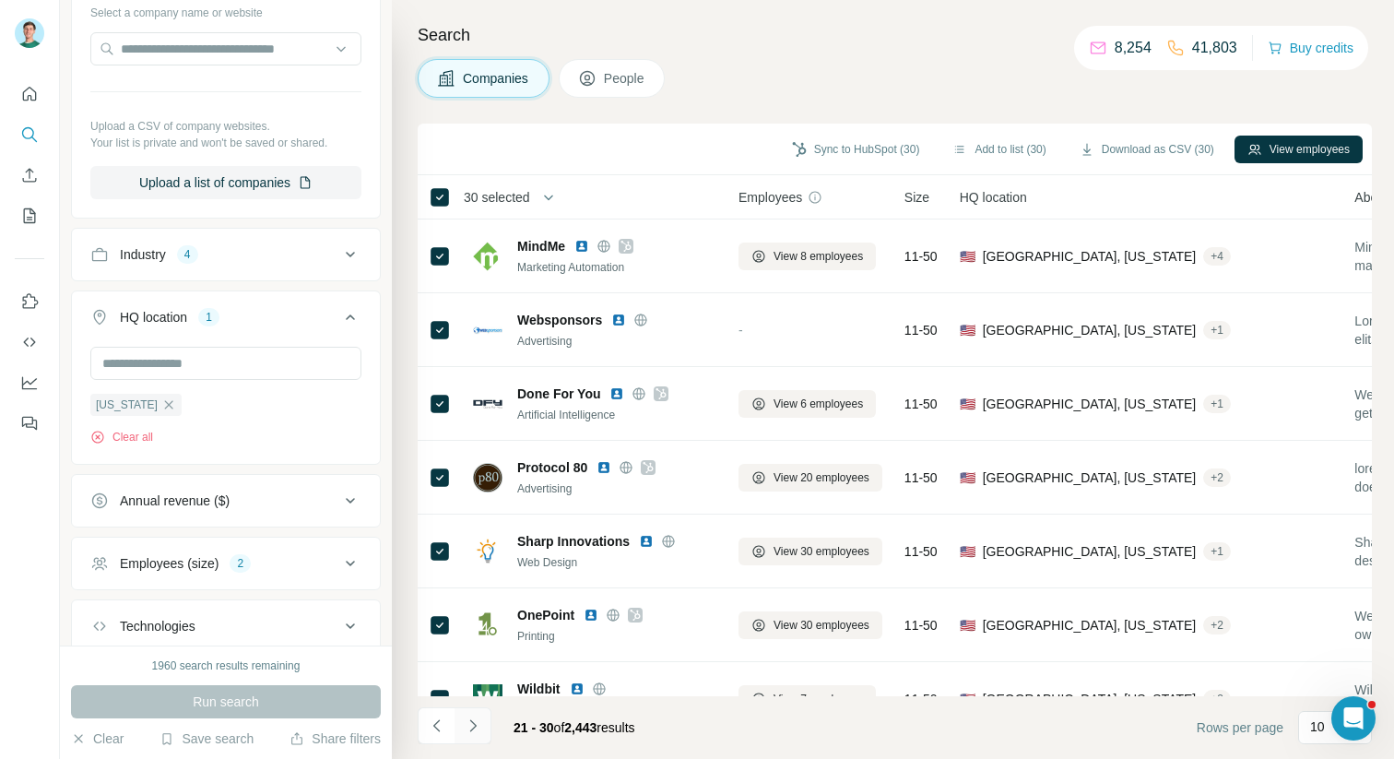
click at [479, 721] on icon "Navigate to next page" at bounding box center [473, 725] width 18 height 18
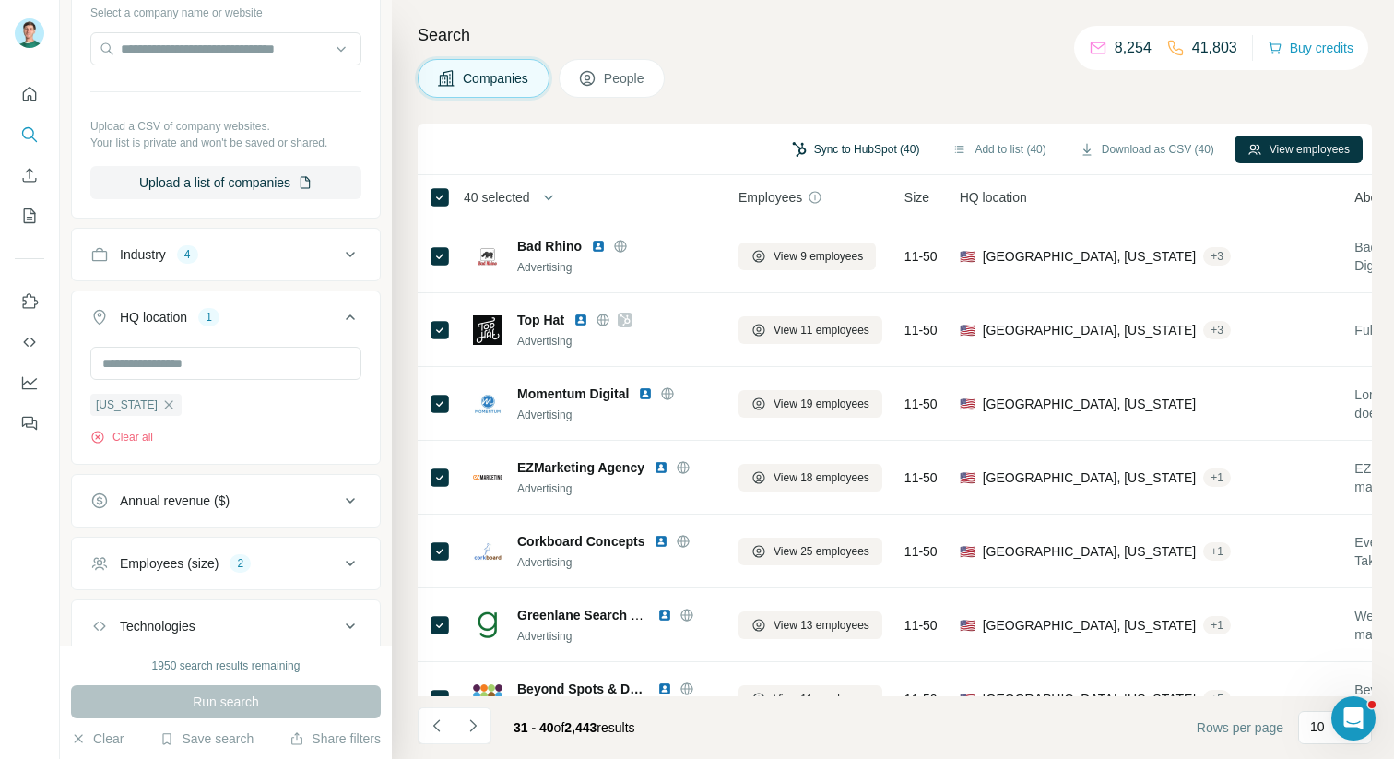
click at [823, 152] on button "Sync to HubSpot (40)" at bounding box center [856, 150] width 154 height 28
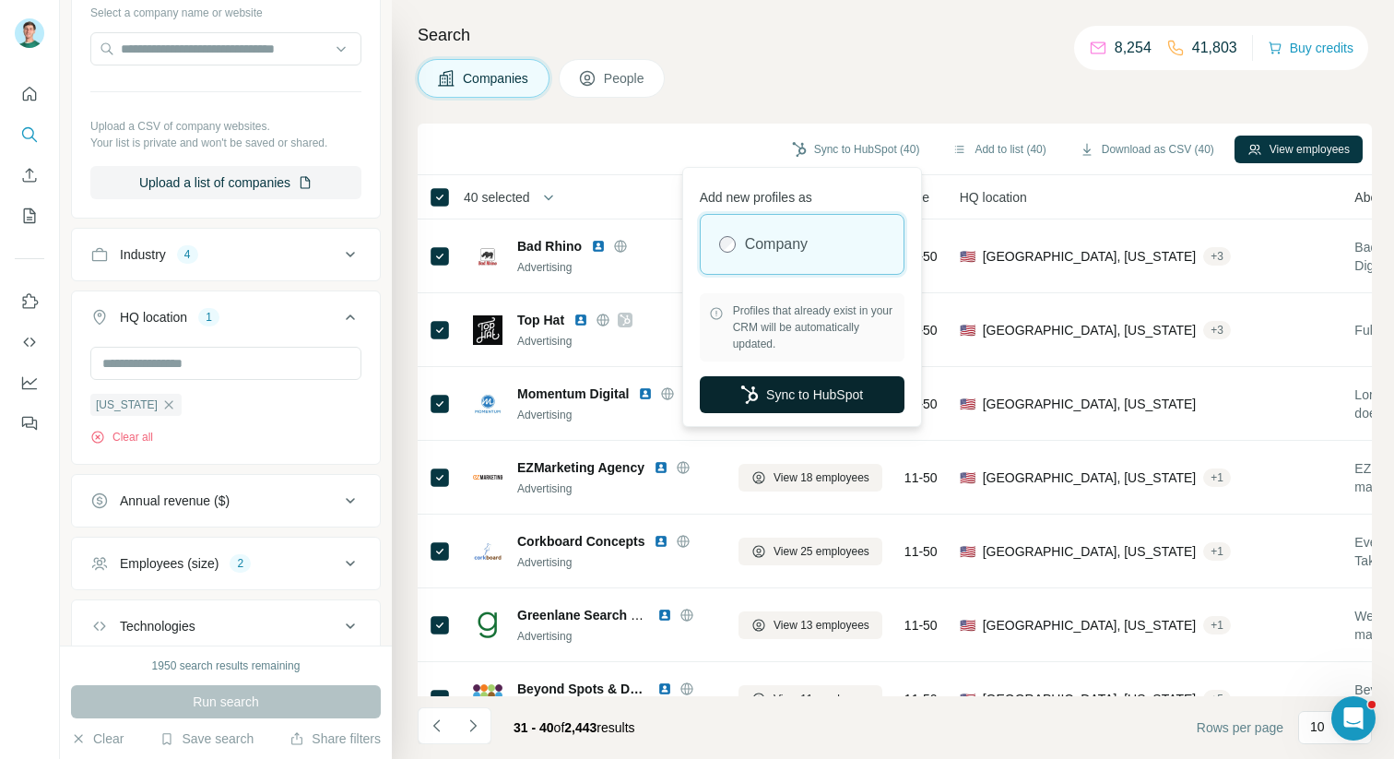
click at [841, 389] on button "Sync to HubSpot" at bounding box center [802, 394] width 205 height 37
